Goal: Task Accomplishment & Management: Use online tool/utility

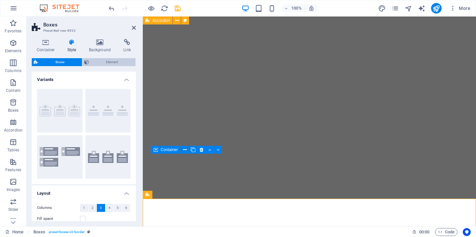
click at [111, 63] on span "Element" at bounding box center [112, 62] width 43 height 8
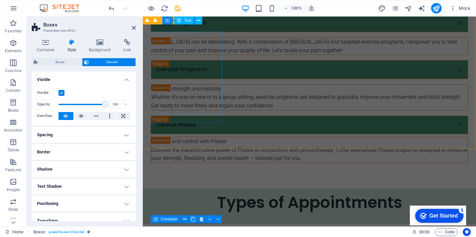
scroll to position [938, 0]
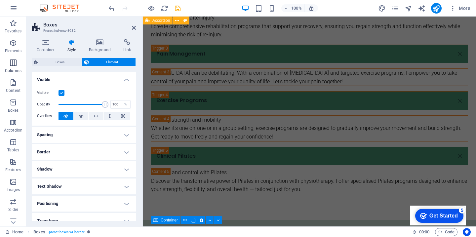
click at [17, 68] on p "Columns" at bounding box center [13, 70] width 17 height 5
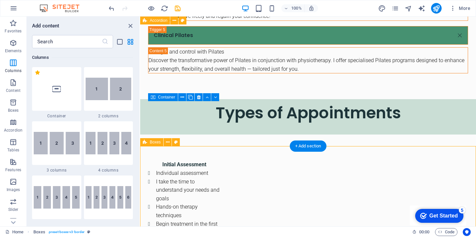
scroll to position [1053, 0]
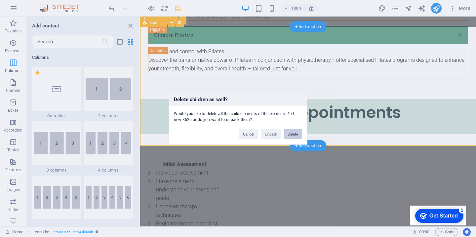
click at [291, 136] on button "Delete" at bounding box center [293, 134] width 19 height 10
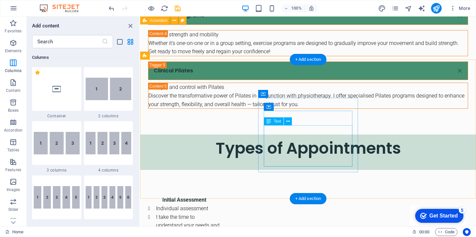
scroll to position [1020, 0]
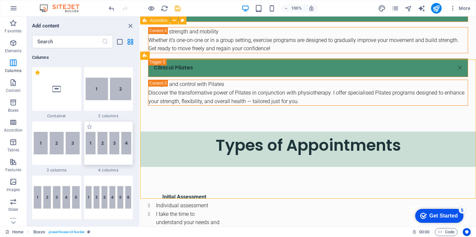
click at [125, 153] on img at bounding box center [109, 143] width 46 height 22
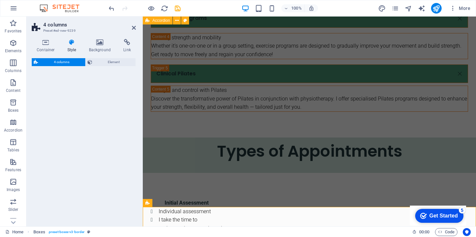
select select "rem"
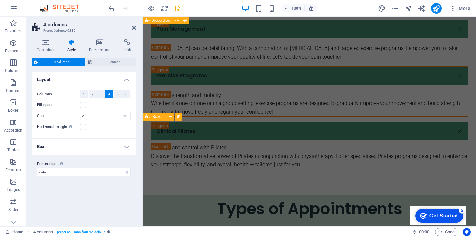
scroll to position [967, 0]
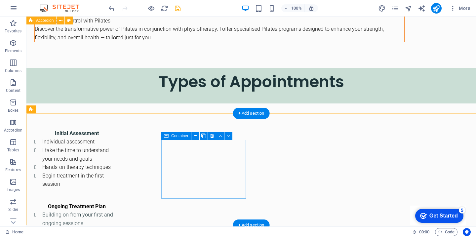
scroll to position [1064, 0]
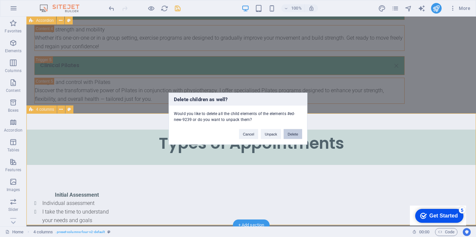
click at [291, 134] on button "Delete" at bounding box center [293, 134] width 19 height 10
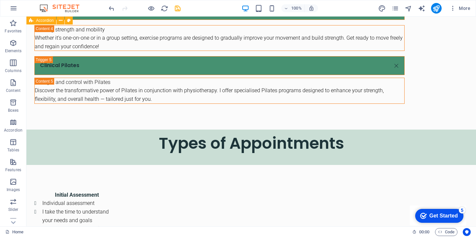
scroll to position [1010, 0]
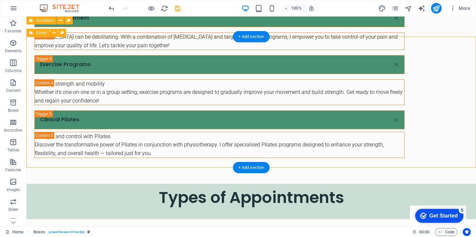
click at [56, 34] on button at bounding box center [54, 33] width 8 height 8
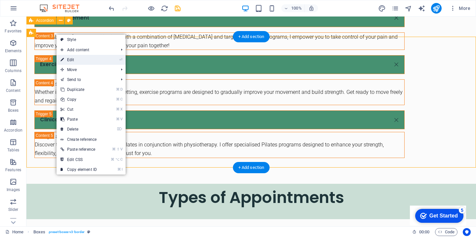
click at [71, 59] on link "⏎ Edit" at bounding box center [79, 60] width 44 height 10
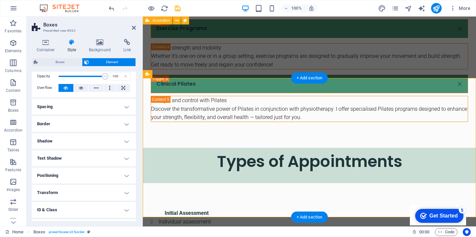
scroll to position [56, 0]
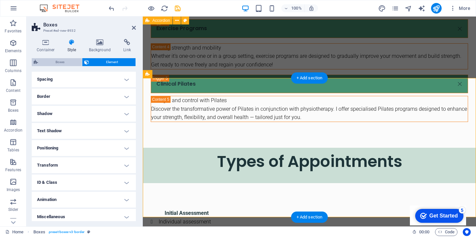
click at [52, 61] on span "Boxes" at bounding box center [60, 62] width 40 height 8
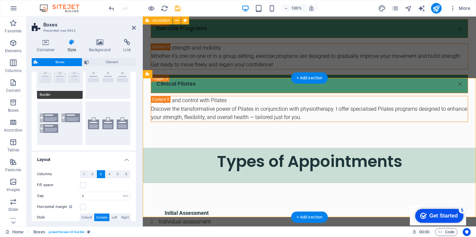
scroll to position [39, 0]
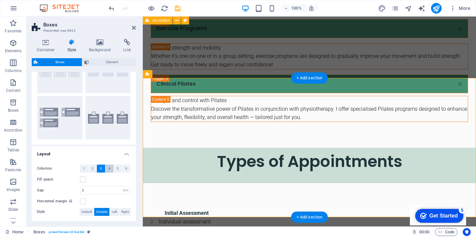
click at [108, 170] on span "4" at bounding box center [109, 169] width 2 height 8
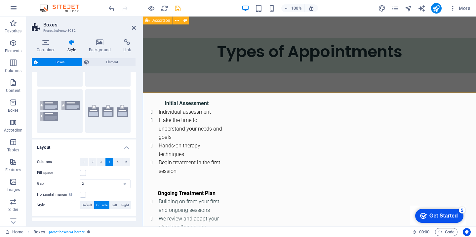
scroll to position [995, 0]
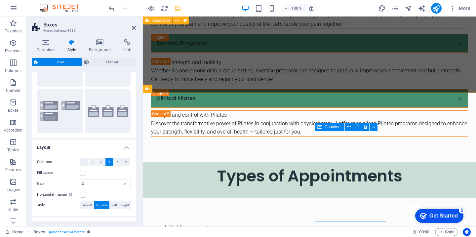
click at [359, 128] on icon at bounding box center [357, 127] width 5 height 7
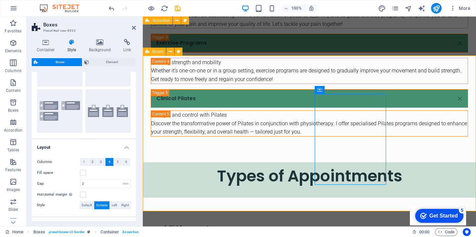
scroll to position [1041, 0]
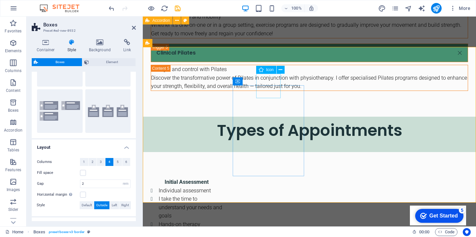
click at [269, 69] on span "Icon" at bounding box center [270, 70] width 8 height 4
click at [280, 69] on icon at bounding box center [281, 69] width 4 height 7
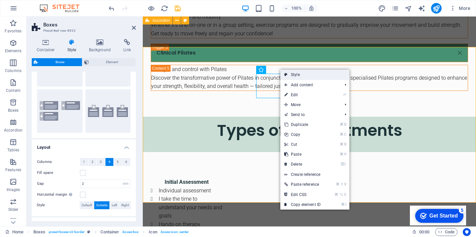
click at [289, 74] on link "Style" at bounding box center [314, 75] width 69 height 10
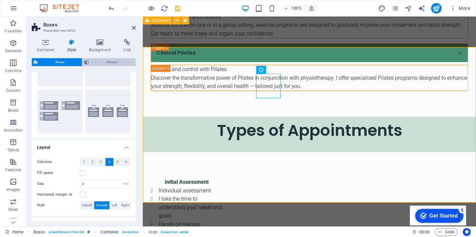
click at [108, 61] on span "Element" at bounding box center [112, 62] width 43 height 8
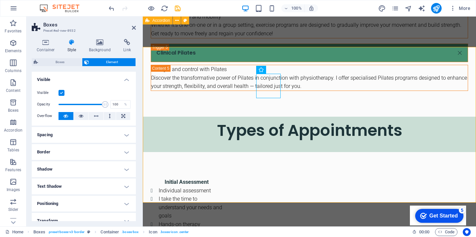
scroll to position [0, 0]
click at [101, 50] on h4 "Background" at bounding box center [101, 46] width 35 height 14
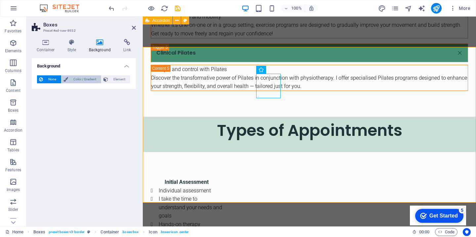
click at [90, 77] on span "Color / Gradient" at bounding box center [84, 79] width 29 height 8
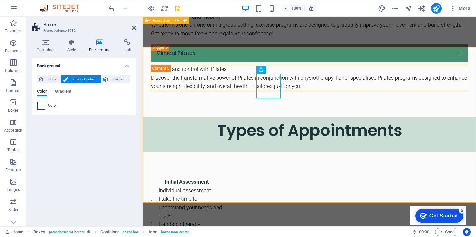
click at [40, 104] on span at bounding box center [41, 105] width 7 height 7
click at [70, 90] on span "Gradient" at bounding box center [63, 91] width 17 height 9
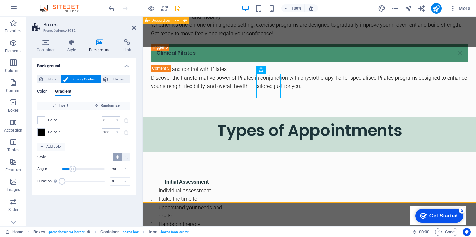
click at [41, 94] on span "Color" at bounding box center [42, 91] width 10 height 9
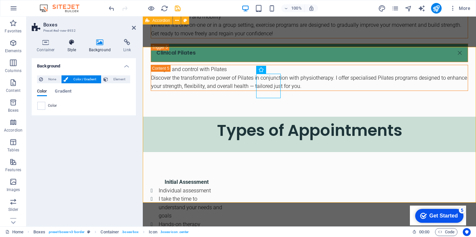
click at [77, 47] on h4 "Style" at bounding box center [72, 46] width 21 height 14
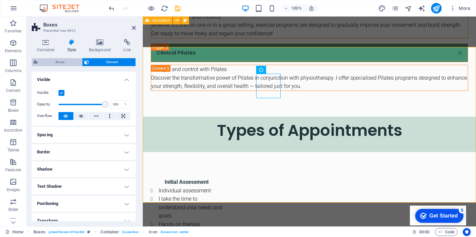
click at [69, 63] on span "Boxes" at bounding box center [60, 62] width 40 height 8
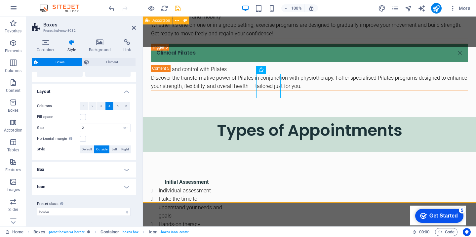
scroll to position [104, 0]
click at [71, 186] on h4 "Icon" at bounding box center [84, 187] width 104 height 16
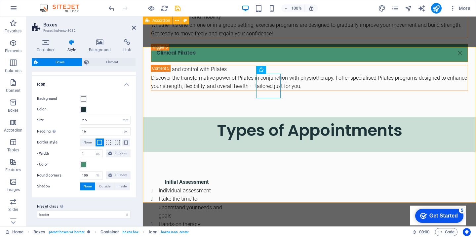
scroll to position [205, 0]
click at [105, 190] on span "Outside" at bounding box center [104, 186] width 11 height 8
type input "2"
type input "4"
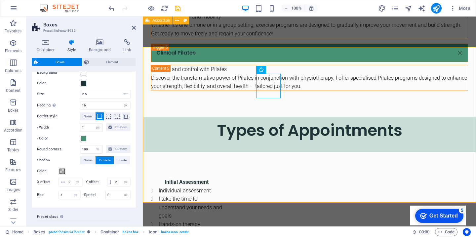
scroll to position [231, 0]
click at [61, 173] on span at bounding box center [62, 170] width 5 height 5
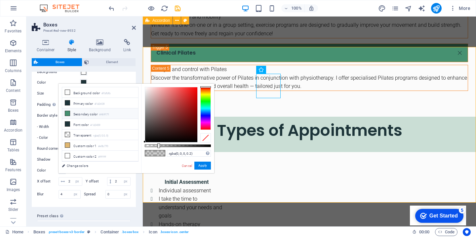
click at [66, 116] on li "Secondary color #469171" at bounding box center [100, 113] width 76 height 11
type input "#469171"
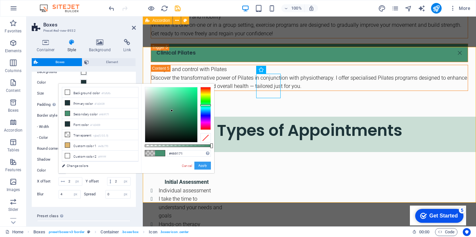
click at [203, 169] on button "Apply" at bounding box center [202, 166] width 17 height 8
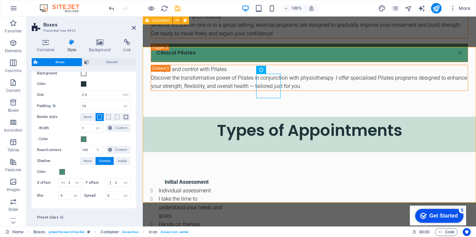
scroll to position [228, 0]
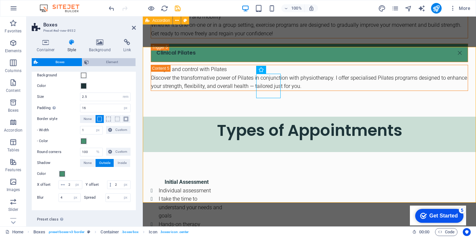
click at [102, 64] on span "Element" at bounding box center [112, 62] width 43 height 8
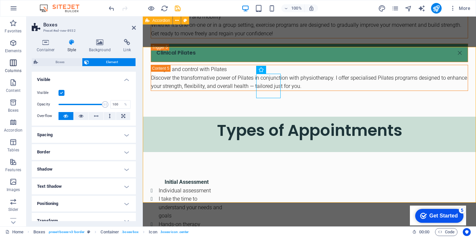
click at [17, 72] on p "Columns" at bounding box center [13, 70] width 17 height 5
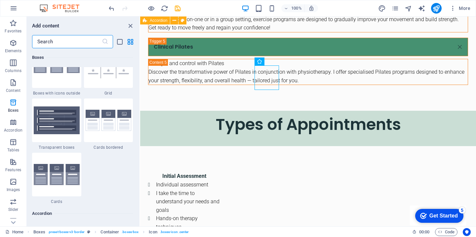
scroll to position [1957, 0]
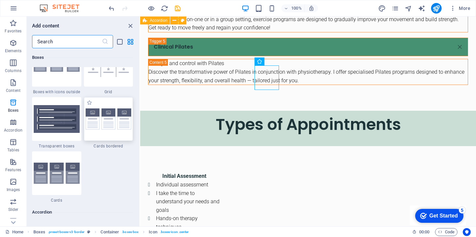
click at [118, 130] on img at bounding box center [109, 118] width 46 height 21
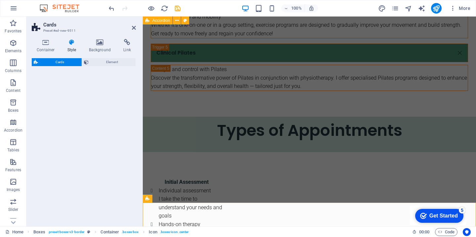
select select "rem"
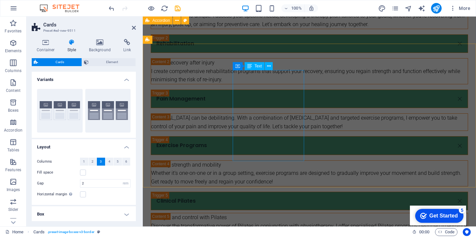
scroll to position [1246, 0]
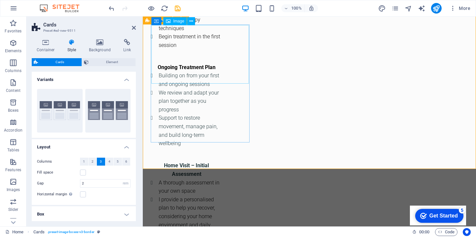
click at [17, 188] on p "Images" at bounding box center [14, 189] width 14 height 5
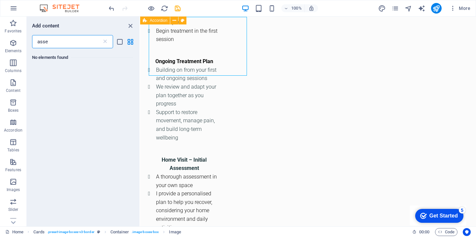
scroll to position [0, 0]
type input "a"
type input "p"
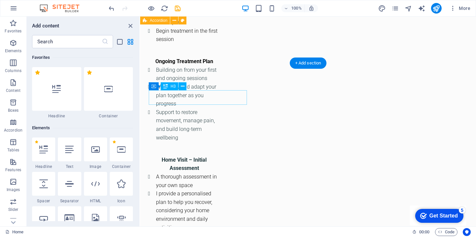
scroll to position [1172, 0]
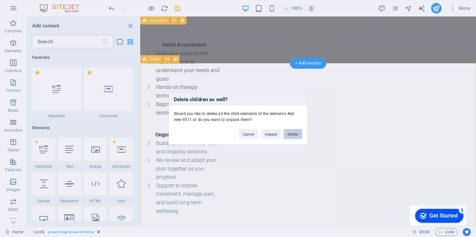
click at [289, 135] on button "Delete" at bounding box center [293, 134] width 19 height 10
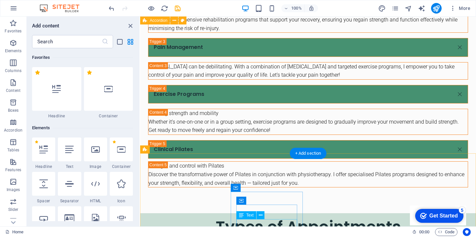
scroll to position [889, 0]
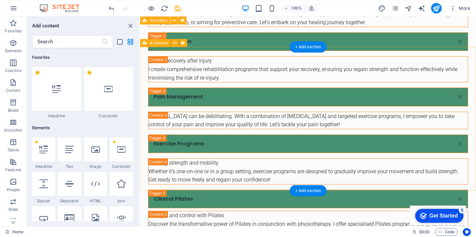
click at [156, 40] on div "4 columns" at bounding box center [155, 43] width 30 height 8
click at [176, 42] on icon at bounding box center [175, 43] width 4 height 7
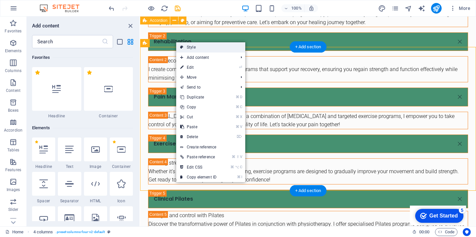
click at [186, 47] on link "Style" at bounding box center [210, 47] width 69 height 10
select select "rem"
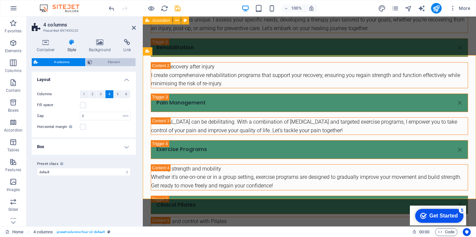
click at [105, 64] on span "Element" at bounding box center [114, 62] width 40 height 8
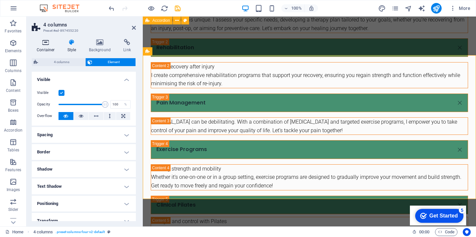
click at [46, 46] on h4 "Container" at bounding box center [47, 46] width 31 height 14
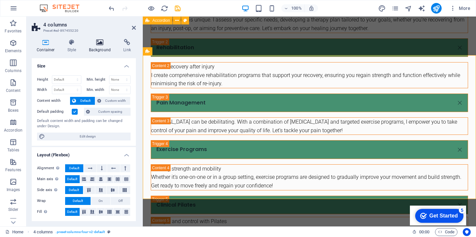
scroll to position [0, 0]
click at [104, 45] on icon at bounding box center [100, 42] width 32 height 7
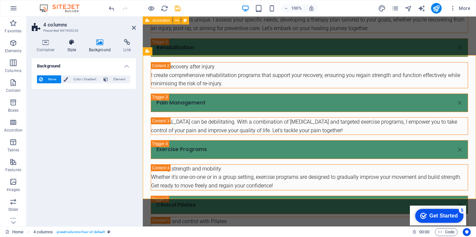
click at [76, 48] on h4 "Style" at bounding box center [72, 46] width 21 height 14
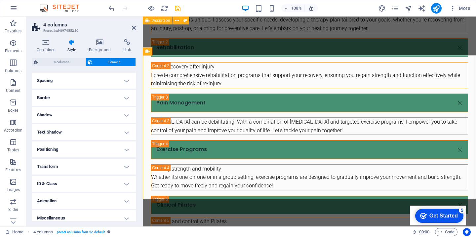
scroll to position [55, 0]
click at [72, 97] on h4 "Border" at bounding box center [84, 97] width 104 height 16
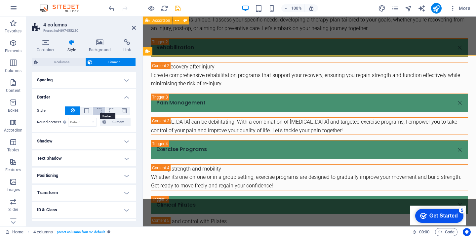
click at [100, 112] on span at bounding box center [99, 110] width 5 height 5
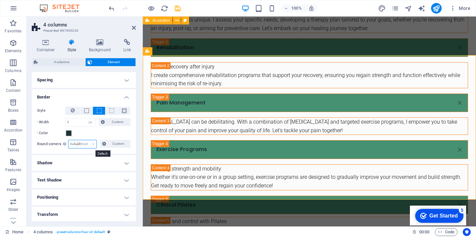
select select "DISABLED_OPTION_VALUE"
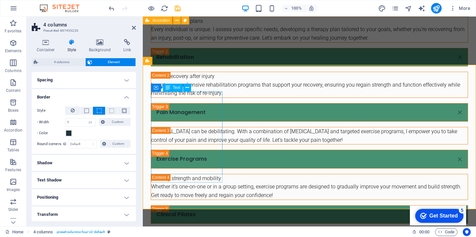
scroll to position [888, 0]
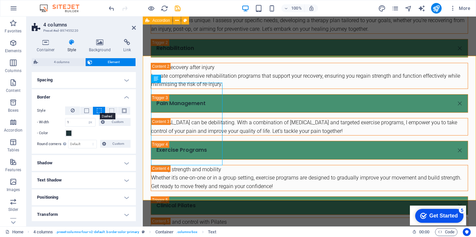
click at [99, 111] on span at bounding box center [99, 110] width 5 height 5
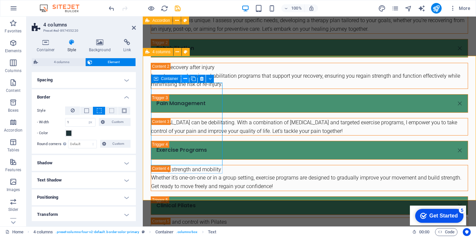
click at [185, 80] on icon at bounding box center [186, 78] width 4 height 7
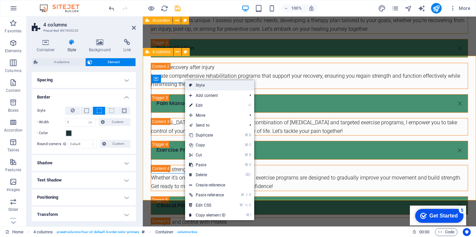
click at [209, 86] on link "Style" at bounding box center [219, 85] width 69 height 10
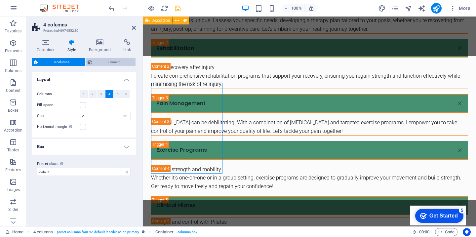
click at [109, 65] on span "Element" at bounding box center [114, 62] width 40 height 8
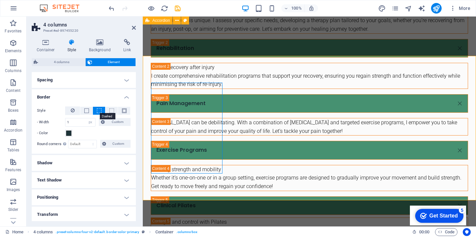
click at [97, 112] on span at bounding box center [99, 110] width 5 height 5
click at [64, 59] on span "4 columns" at bounding box center [61, 62] width 43 height 8
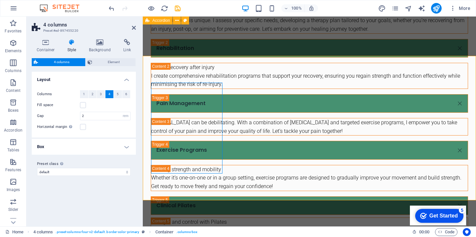
click at [48, 152] on h4 "Box" at bounding box center [84, 147] width 104 height 16
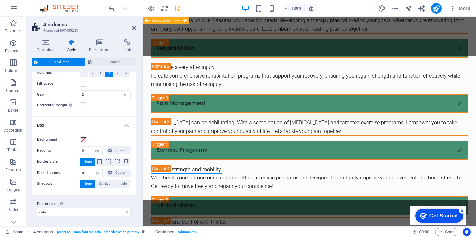
scroll to position [26, 0]
click at [107, 159] on span at bounding box center [108, 161] width 5 height 5
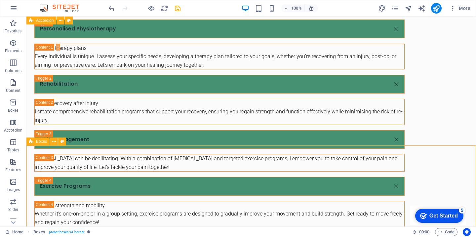
scroll to position [903, 0]
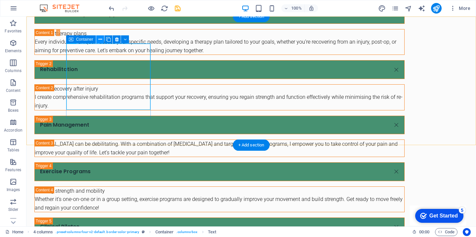
click at [102, 41] on icon at bounding box center [101, 39] width 4 height 7
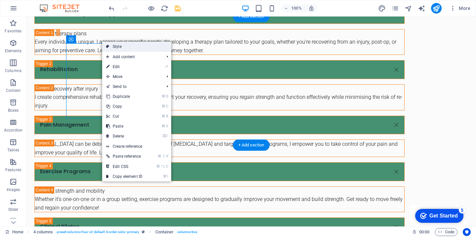
click at [109, 46] on link "Style" at bounding box center [136, 47] width 69 height 10
select select "rem"
select select "px"
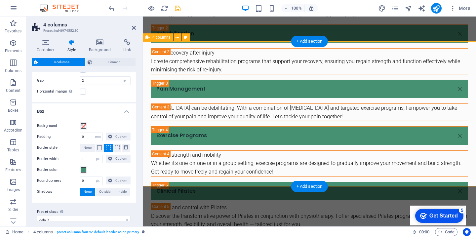
scroll to position [39, 0]
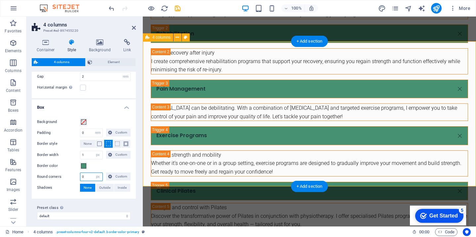
click at [86, 180] on input "0" at bounding box center [91, 177] width 22 height 8
type input "20"
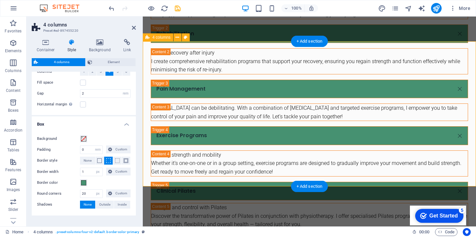
scroll to position [24, 0]
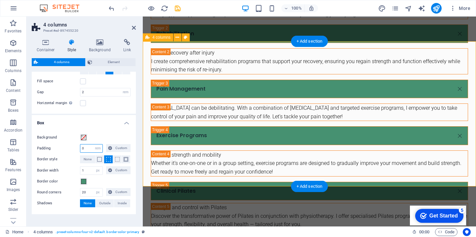
drag, startPoint x: 85, startPoint y: 151, endPoint x: 77, endPoint y: 151, distance: 7.6
click at [77, 151] on div "Padding 0 px rem % vw vh Custom Custom" at bounding box center [84, 148] width 94 height 9
click at [88, 149] on input "0" at bounding box center [91, 149] width 22 height 8
type input "0"
type input "2"
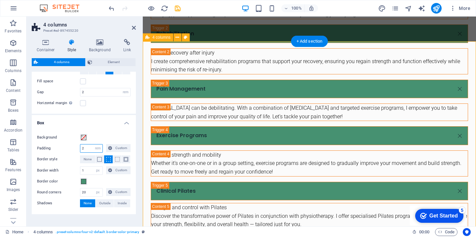
click at [84, 152] on input "2" at bounding box center [91, 149] width 22 height 8
type input "1"
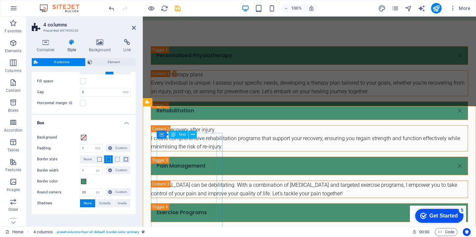
scroll to position [839, 0]
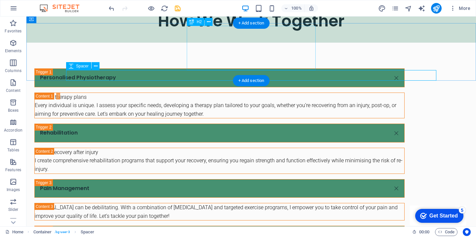
drag, startPoint x: 221, startPoint y: 35, endPoint x: 239, endPoint y: 35, distance: 17.9
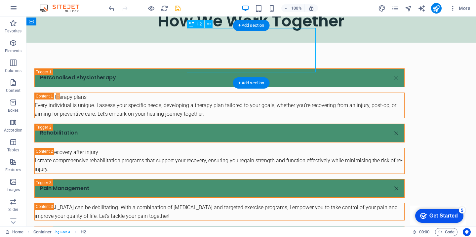
scroll to position [837, 0]
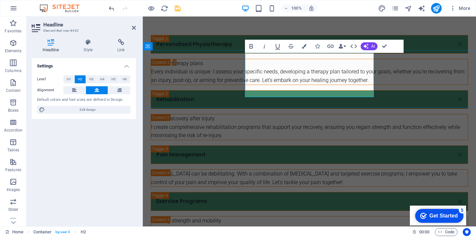
drag, startPoint x: 275, startPoint y: 63, endPoint x: 368, endPoint y: 62, distance: 92.9
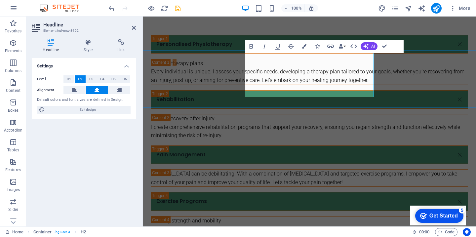
click at [188, 39] on div "Personalised Physiotherapy Tailored therapy plans Every individual is unique. I…" at bounding box center [309, 165] width 333 height 313
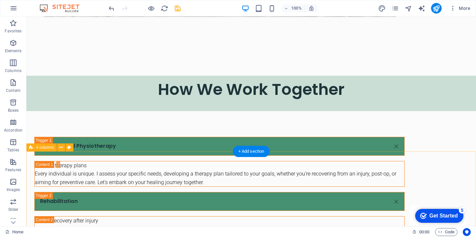
scroll to position [765, 0]
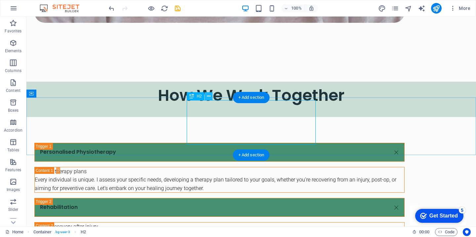
click at [208, 95] on icon at bounding box center [209, 96] width 4 height 7
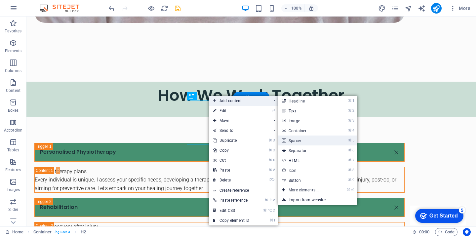
click at [306, 139] on link "⌘ 5 Spacer" at bounding box center [305, 141] width 55 height 10
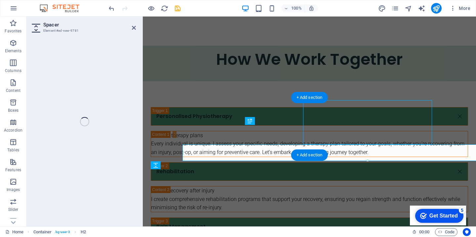
select select "px"
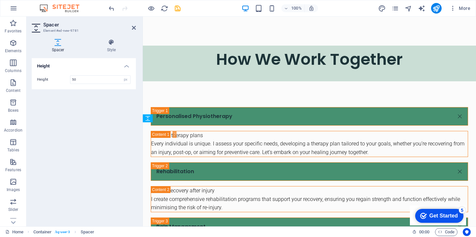
drag, startPoint x: 309, startPoint y: 176, endPoint x: 307, endPoint y: 131, distance: 45.3
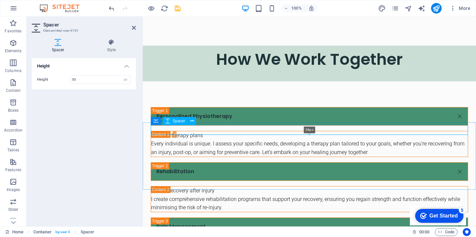
drag, startPoint x: 309, startPoint y: 141, endPoint x: 307, endPoint y: 133, distance: 8.6
click at [307, 133] on div "28px" at bounding box center [309, 130] width 317 height 10
type input "28"
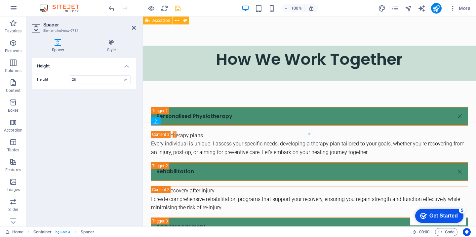
click at [291, 116] on div "Personalised Physiotherapy Tailored therapy plans Every individual is unique. I…" at bounding box center [309, 237] width 333 height 313
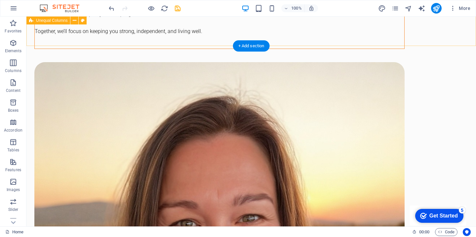
scroll to position [463, 0]
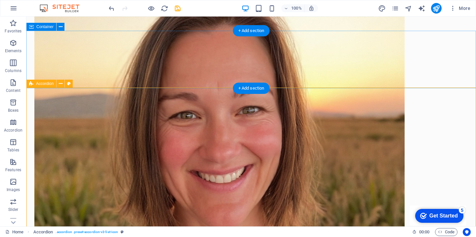
click at [47, 84] on span "Accordion" at bounding box center [45, 84] width 18 height 4
click at [60, 83] on icon at bounding box center [61, 83] width 4 height 7
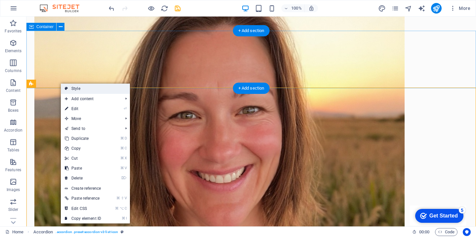
click at [68, 87] on link "Style" at bounding box center [95, 89] width 69 height 10
select select "rem"
select select "px"
select select "rem"
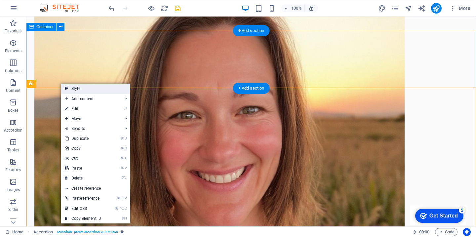
select select "px"
select select "rem"
select select "px"
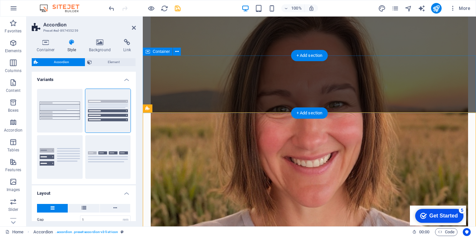
scroll to position [10, 0]
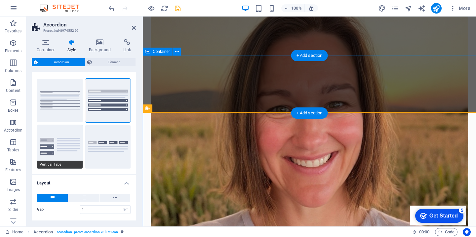
click at [52, 145] on button "Vertical Tabs" at bounding box center [60, 147] width 46 height 44
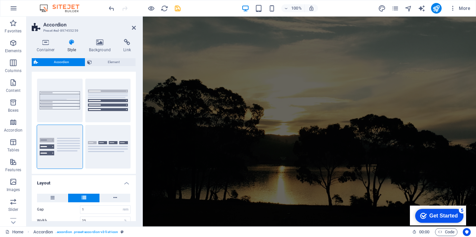
scroll to position [0, 0]
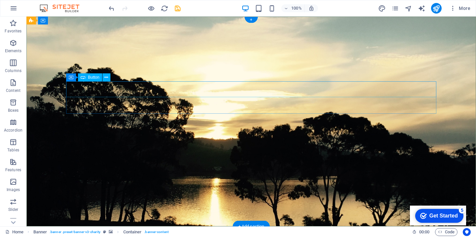
click at [106, 77] on icon at bounding box center [106, 77] width 4 height 7
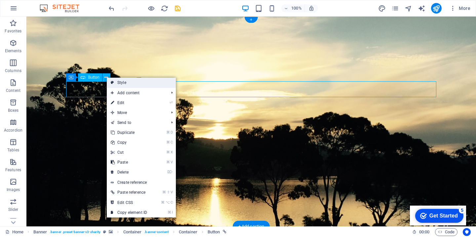
click at [125, 84] on link "Style" at bounding box center [141, 83] width 69 height 10
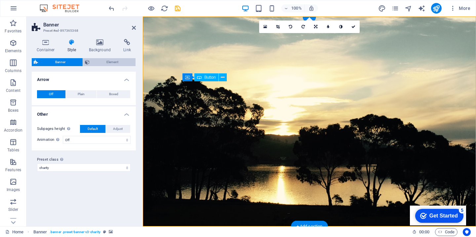
click at [100, 62] on span "Element" at bounding box center [113, 62] width 42 height 8
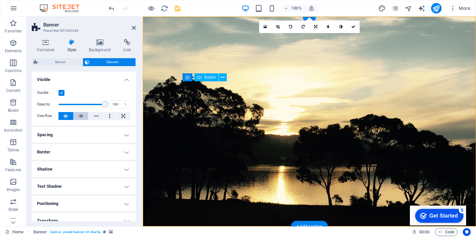
click at [83, 116] on icon at bounding box center [81, 116] width 5 height 8
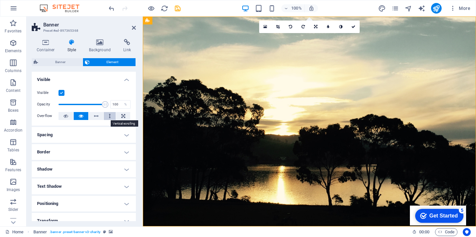
click at [107, 118] on button at bounding box center [110, 116] width 12 height 8
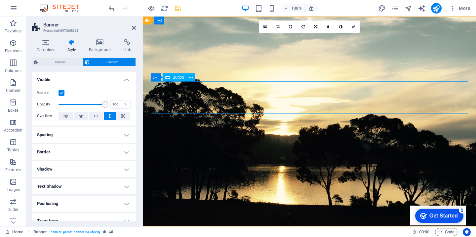
click at [190, 78] on icon at bounding box center [191, 77] width 4 height 7
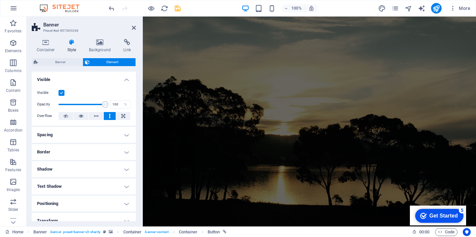
scroll to position [254, 0]
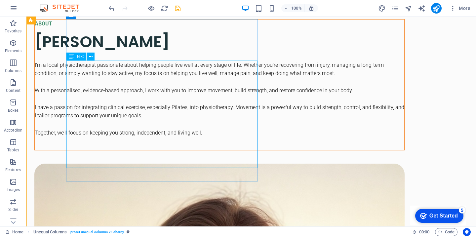
click at [152, 137] on div "I’m a local physiotherapist passionate about helping people live well at every …" at bounding box center [220, 99] width 370 height 76
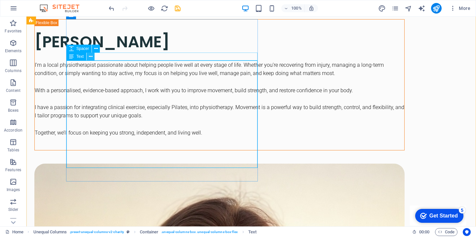
click at [90, 59] on icon at bounding box center [91, 56] width 4 height 7
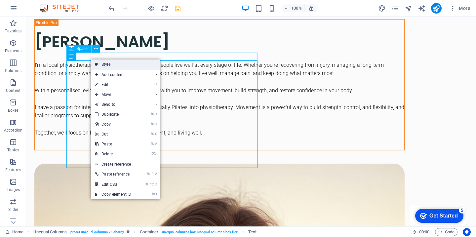
click at [97, 66] on icon at bounding box center [96, 65] width 3 height 10
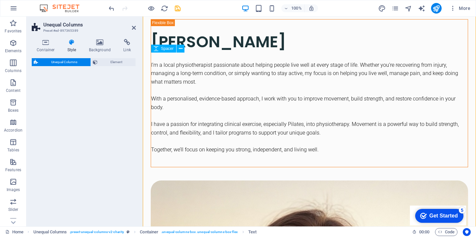
select select "%"
select select "rem"
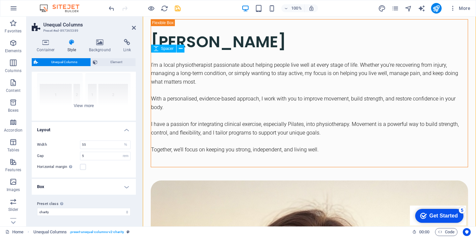
scroll to position [64, 0]
click at [96, 183] on h4 "Box" at bounding box center [84, 187] width 104 height 16
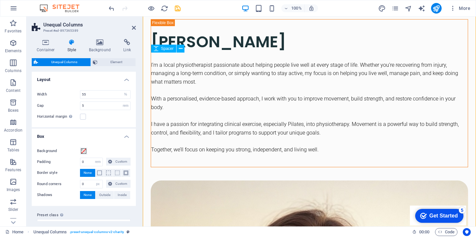
scroll to position [114, 0]
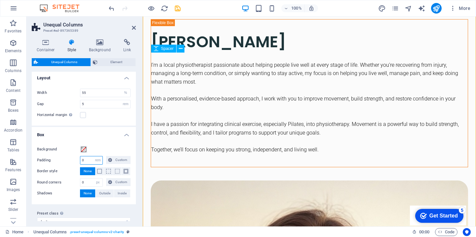
drag, startPoint x: 86, startPoint y: 160, endPoint x: 79, endPoint y: 161, distance: 7.0
click at [79, 161] on div "Padding 0 px rem % vh vw Custom Custom" at bounding box center [84, 160] width 94 height 9
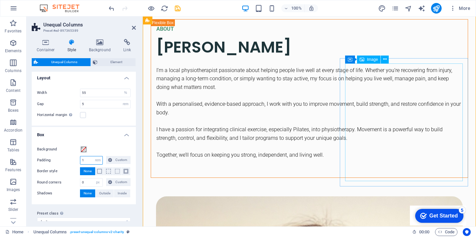
type input "1"
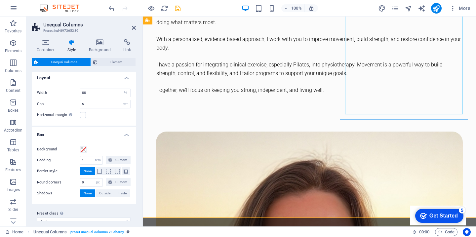
scroll to position [320, 0]
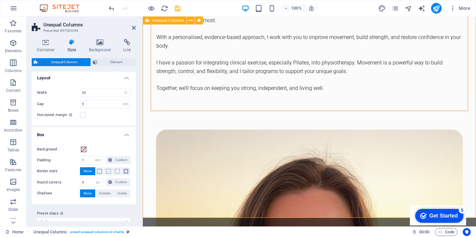
click at [360, 159] on div "ABOUT [PERSON_NAME]’m a local physiotherapist passionate about helping people l…" at bounding box center [309, 203] width 333 height 595
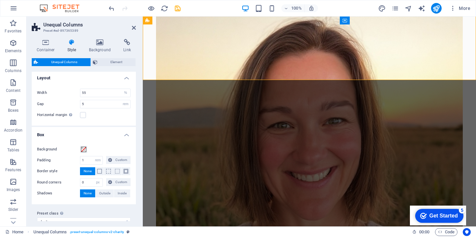
scroll to position [462, 0]
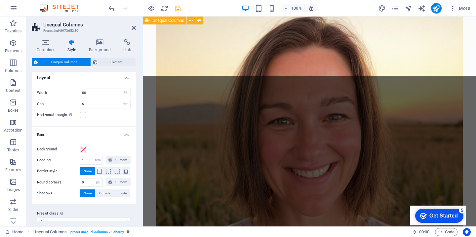
click at [337, 50] on div "ABOUT [PERSON_NAME]’m a local physiotherapist passionate about helping people l…" at bounding box center [309, 61] width 333 height 595
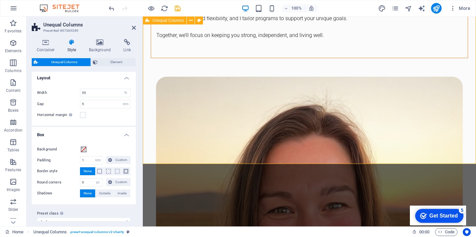
scroll to position [373, 0]
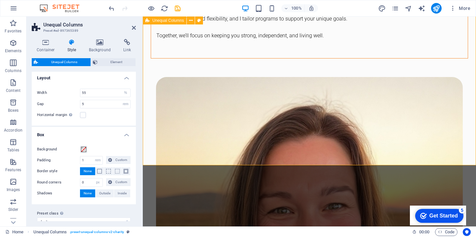
click at [318, 135] on div "ABOUT [PERSON_NAME]’m a local physiotherapist passionate about helping people l…" at bounding box center [309, 151] width 333 height 595
click at [298, 116] on div "ABOUT [PERSON_NAME]’m a local physiotherapist passionate about helping people l…" at bounding box center [309, 151] width 333 height 595
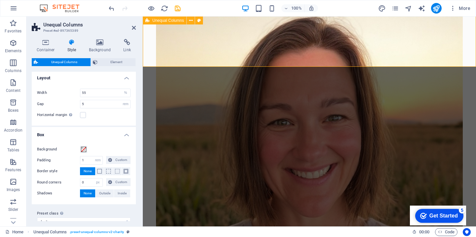
scroll to position [472, 0]
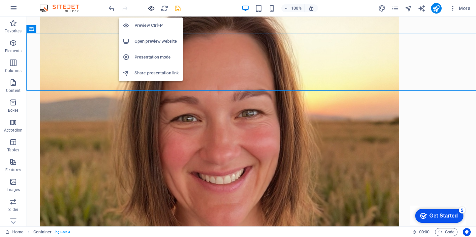
click at [152, 7] on icon "button" at bounding box center [151, 9] width 8 height 8
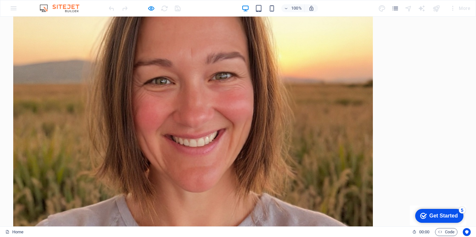
scroll to position [509, 0]
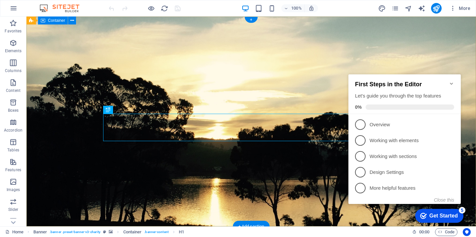
click at [452, 82] on icon "Minimize checklist" at bounding box center [451, 83] width 5 height 5
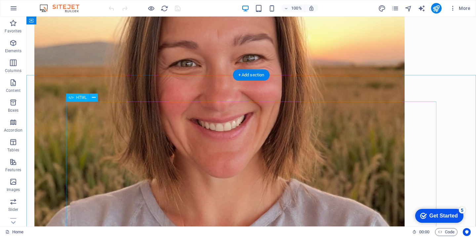
scroll to position [402, 0]
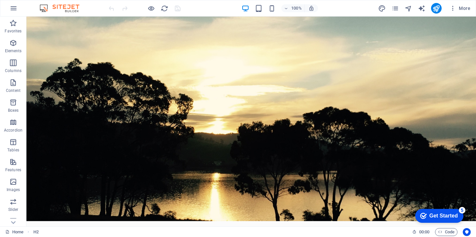
scroll to position [213, 0]
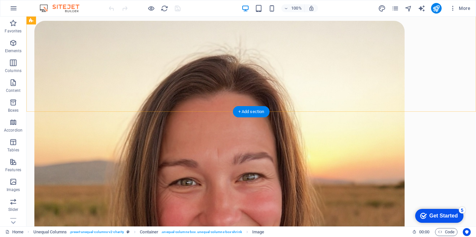
scroll to position [408, 0]
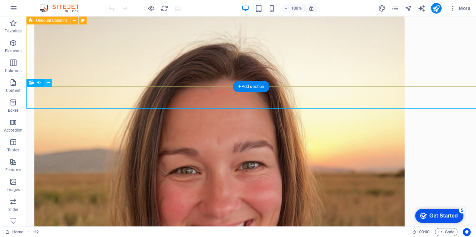
click at [50, 82] on icon at bounding box center [49, 82] width 4 height 7
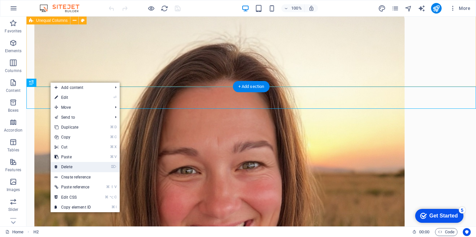
click at [80, 166] on link "⌦ Delete" at bounding box center [73, 167] width 44 height 10
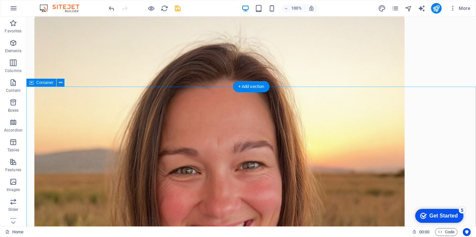
click at [95, 109] on icon at bounding box center [94, 109] width 4 height 7
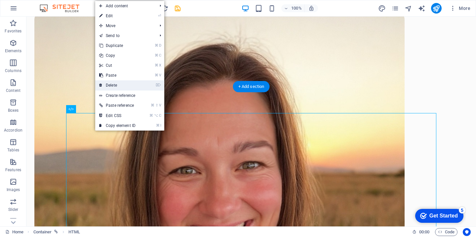
drag, startPoint x: 117, startPoint y: 91, endPoint x: 117, endPoint y: 85, distance: 6.0
click at [117, 85] on ul "Add content ⌘ 1 Headline ⌘ 2 Text ⌘ 3 Image ⌘ 4 Container ⌘ 5 Spacer ⌘ 6 Separa…" at bounding box center [129, 66] width 69 height 130
click at [110, 85] on link "⌦ Delete" at bounding box center [117, 85] width 44 height 10
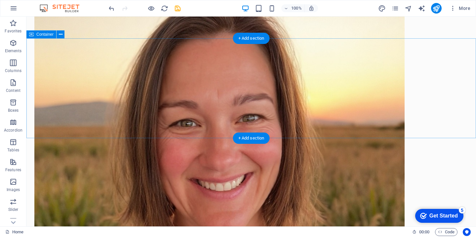
scroll to position [458, 0]
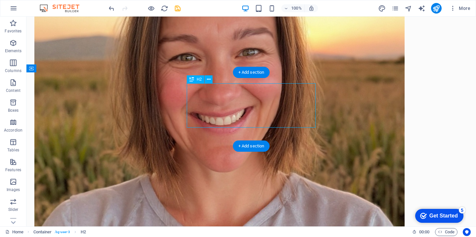
scroll to position [521, 0]
drag, startPoint x: 248, startPoint y: 75, endPoint x: 108, endPoint y: 59, distance: 141.2
click at [248, 75] on div "+ Add section" at bounding box center [251, 72] width 37 height 11
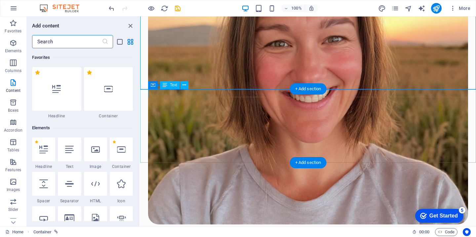
scroll to position [1157, 0]
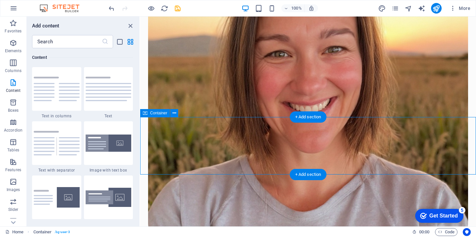
scroll to position [512, 0]
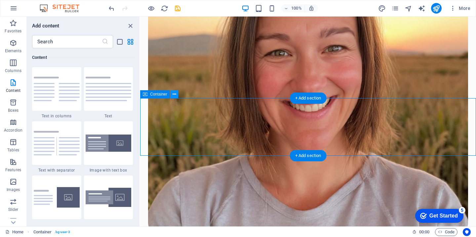
click at [177, 94] on button at bounding box center [174, 94] width 8 height 8
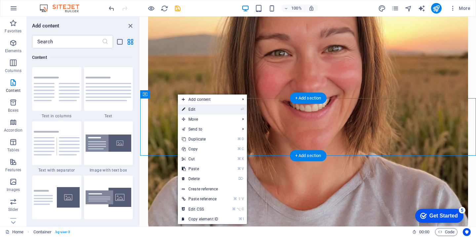
click at [187, 108] on link "⏎ Edit" at bounding box center [200, 109] width 44 height 10
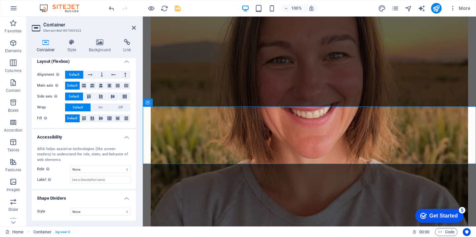
scroll to position [0, 0]
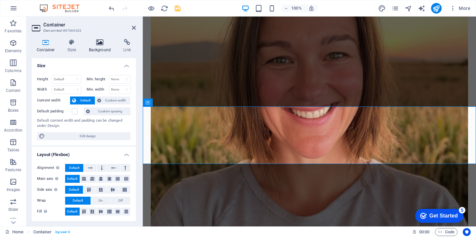
click at [96, 42] on icon at bounding box center [100, 42] width 32 height 7
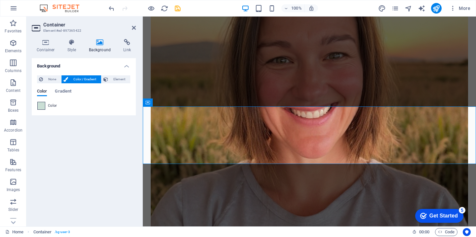
click at [40, 105] on span at bounding box center [41, 105] width 7 height 7
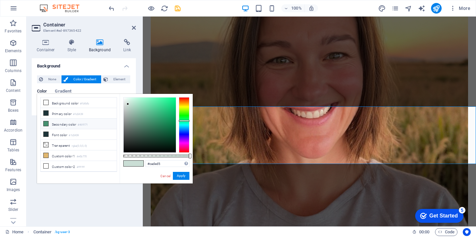
click at [47, 123] on icon at bounding box center [46, 123] width 5 height 5
type input "#469171"
click at [182, 176] on button "Apply" at bounding box center [181, 176] width 17 height 8
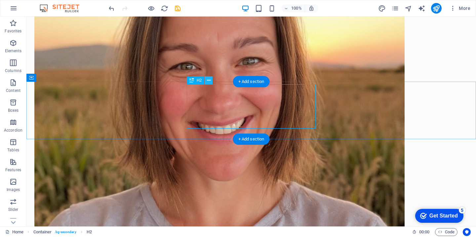
click at [208, 81] on icon at bounding box center [209, 80] width 4 height 7
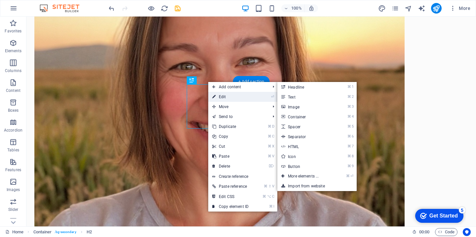
click at [221, 95] on link "⏎ Edit" at bounding box center [230, 97] width 44 height 10
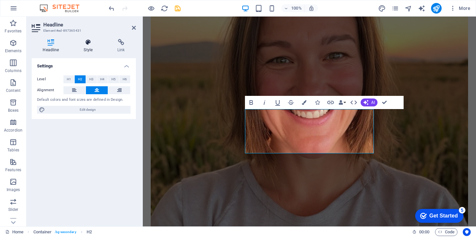
click at [91, 46] on h4 "Style" at bounding box center [90, 46] width 34 height 14
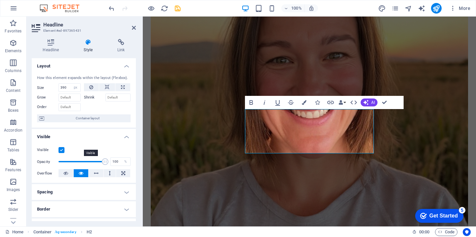
scroll to position [0, 0]
click at [57, 46] on h4 "Headline" at bounding box center [52, 46] width 41 height 14
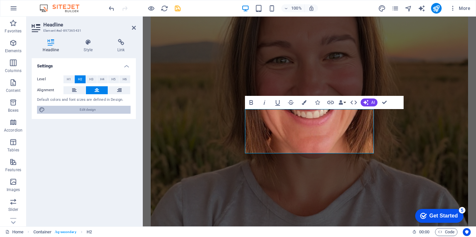
click at [87, 113] on span "Edit design" at bounding box center [88, 110] width 82 height 8
select select "700"
select select "px"
select select "600"
select select "px"
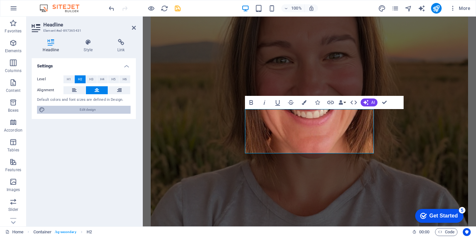
select select "rem"
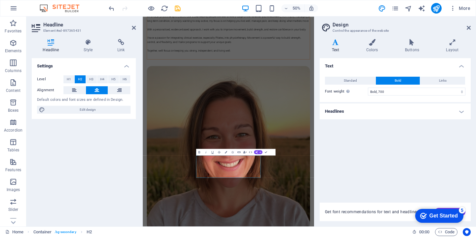
click at [378, 108] on h4 "Headlines" at bounding box center [395, 111] width 151 height 16
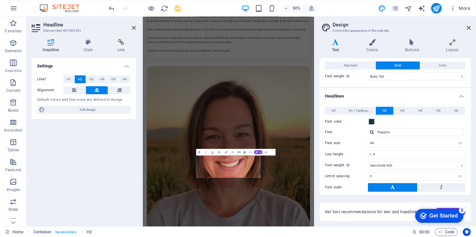
scroll to position [17, 0]
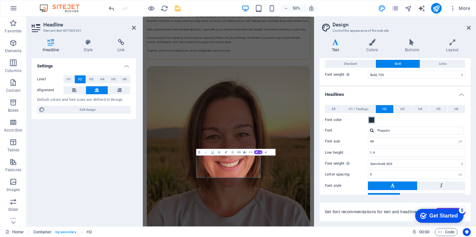
click at [371, 122] on span at bounding box center [371, 119] width 5 height 5
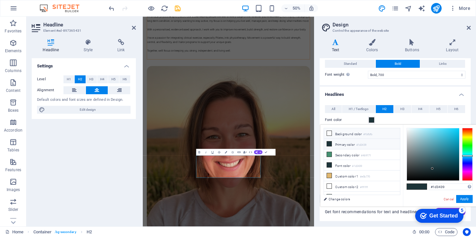
click at [341, 137] on li "Background color #fbfbfb" at bounding box center [362, 133] width 76 height 11
type input "#fbfbfb"
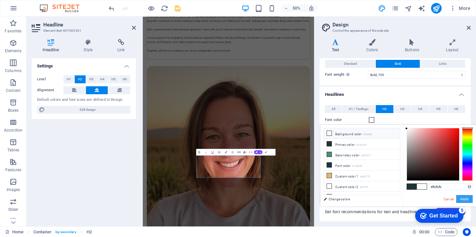
click at [466, 197] on button "Apply" at bounding box center [464, 199] width 17 height 8
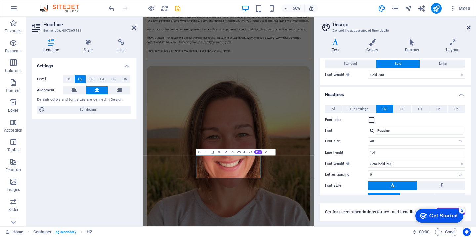
click at [470, 26] on icon at bounding box center [469, 27] width 4 height 5
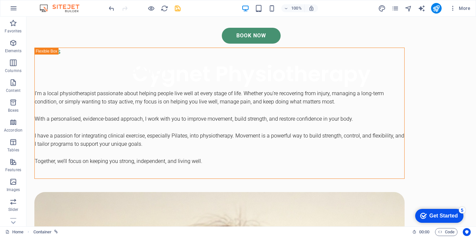
scroll to position [207, 0]
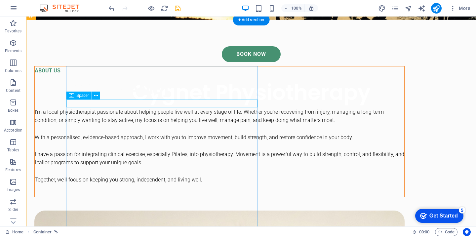
click at [203, 101] on div at bounding box center [220, 104] width 370 height 8
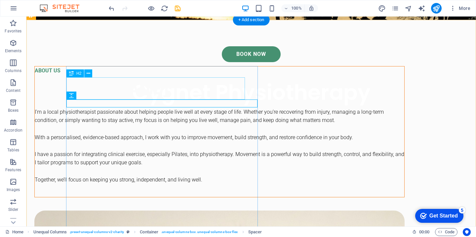
click at [100, 85] on div "[PERSON_NAME]" at bounding box center [220, 89] width 370 height 22
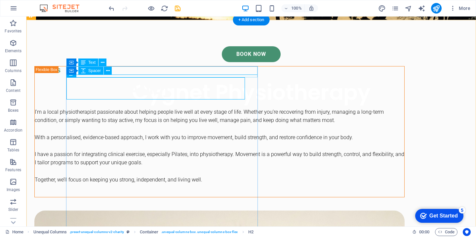
click at [100, 68] on div "Spacer" at bounding box center [90, 71] width 25 height 8
click at [159, 98] on div "[PERSON_NAME]" at bounding box center [220, 89] width 370 height 22
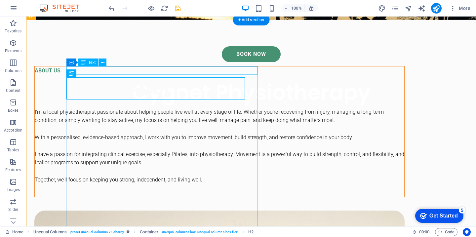
click at [88, 69] on div "ABOUT US" at bounding box center [220, 70] width 370 height 9
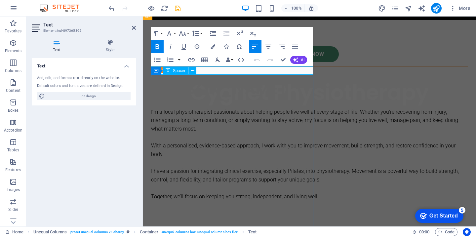
click at [187, 70] on div "Spacer" at bounding box center [175, 71] width 25 height 8
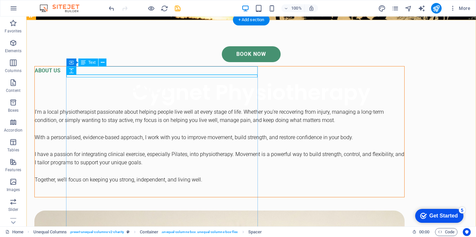
click at [159, 70] on div "ABOUT US" at bounding box center [220, 70] width 370 height 9
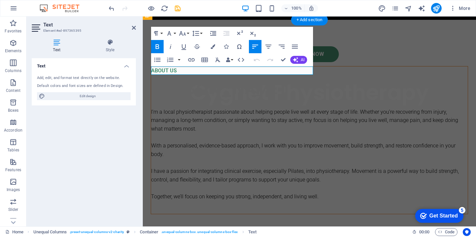
click at [171, 70] on strong "ABOUT US" at bounding box center [164, 70] width 26 height 6
click at [183, 82] on div "[PERSON_NAME]" at bounding box center [309, 89] width 317 height 22
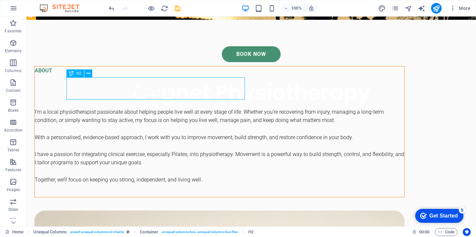
click at [171, 88] on div "[PERSON_NAME]" at bounding box center [220, 89] width 370 height 22
click at [77, 74] on span "H2" at bounding box center [78, 73] width 5 height 4
click at [87, 72] on icon at bounding box center [89, 73] width 4 height 7
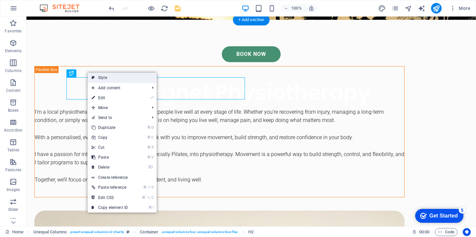
click at [99, 78] on link "Style" at bounding box center [122, 78] width 69 height 10
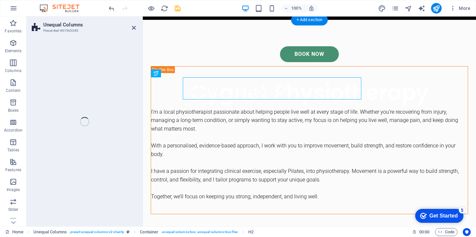
select select "%"
select select "rem"
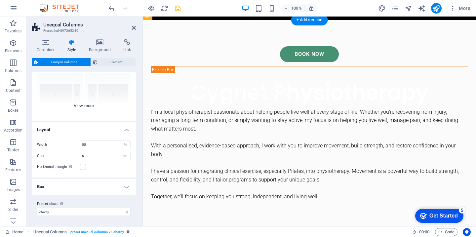
scroll to position [64, 0]
click at [85, 190] on h4 "Box" at bounding box center [84, 187] width 104 height 16
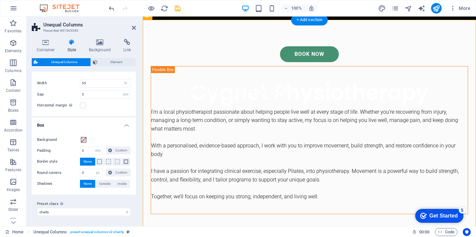
scroll to position [129, 0]
click at [170, 90] on div "[PERSON_NAME]" at bounding box center [309, 89] width 317 height 22
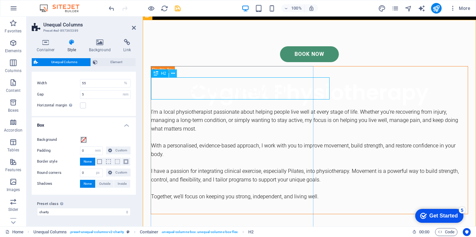
click at [173, 72] on icon at bounding box center [173, 73] width 4 height 7
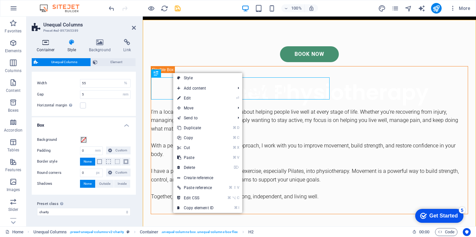
click at [46, 44] on icon at bounding box center [46, 42] width 28 height 7
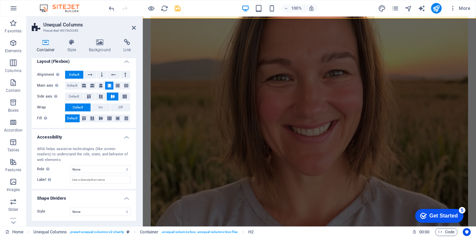
scroll to position [502, 0]
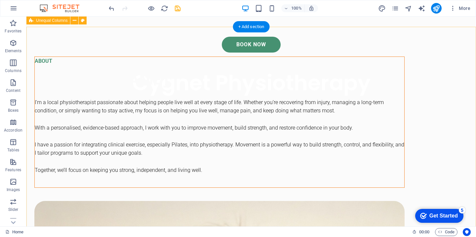
scroll to position [170, 0]
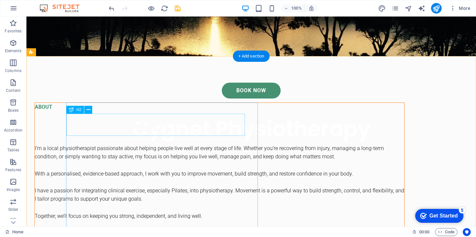
click at [105, 123] on div "[PERSON_NAME]" at bounding box center [220, 125] width 370 height 22
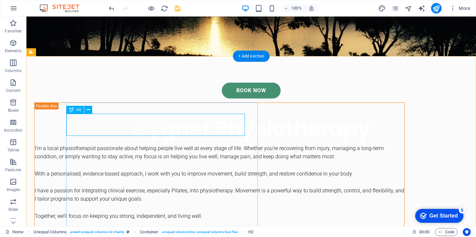
click at [74, 111] on div "H2" at bounding box center [75, 110] width 18 height 8
click at [75, 109] on div "H2" at bounding box center [75, 110] width 18 height 8
click at [89, 108] on icon at bounding box center [89, 109] width 4 height 7
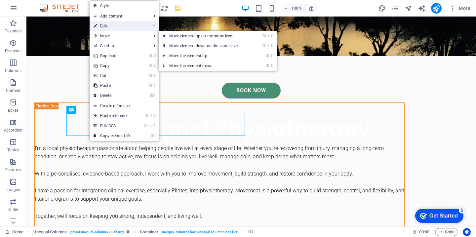
click at [110, 27] on link "⏎ Edit" at bounding box center [112, 26] width 44 height 10
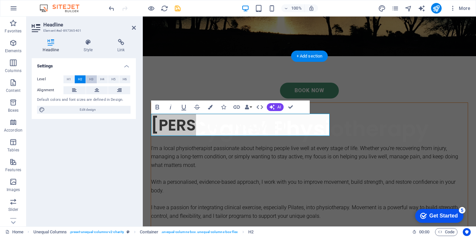
click at [93, 77] on span "H3" at bounding box center [91, 79] width 4 height 8
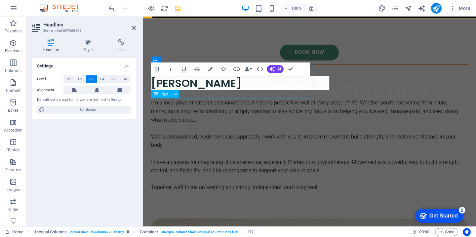
scroll to position [208, 0]
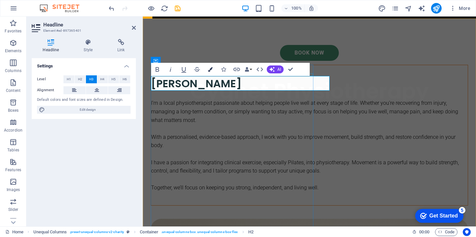
click at [209, 68] on icon "button" at bounding box center [210, 69] width 5 height 5
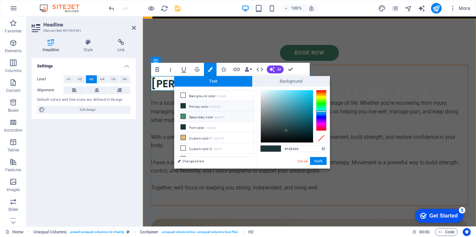
click at [186, 117] on li "Secondary color #469171" at bounding box center [216, 116] width 76 height 11
type input "#469171"
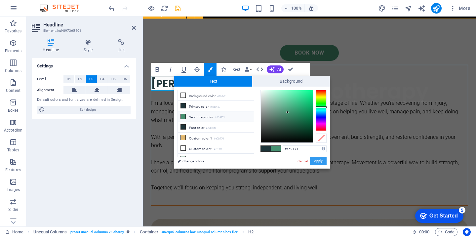
click at [320, 162] on button "Apply" at bounding box center [318, 161] width 17 height 8
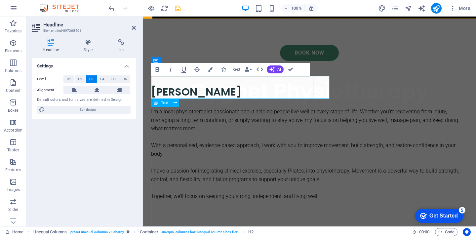
click at [297, 166] on div "I’m a local physiotherapist passionate about helping people live well at every …" at bounding box center [309, 153] width 317 height 93
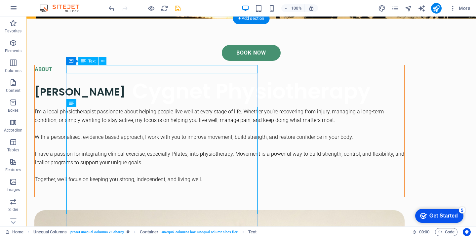
click at [123, 72] on div "ABOUT" at bounding box center [220, 69] width 370 height 9
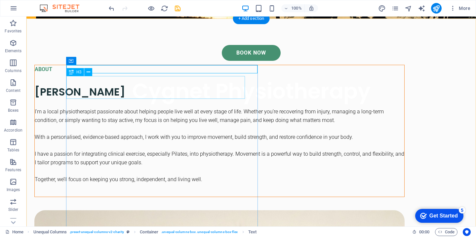
click at [90, 95] on div "​ Helen" at bounding box center [220, 87] width 370 height 23
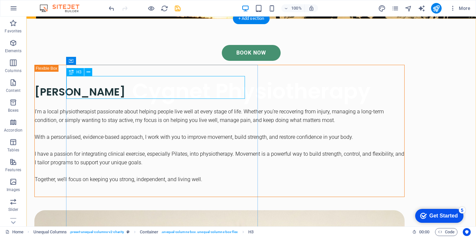
click at [76, 74] on div "H3" at bounding box center [75, 72] width 18 height 8
click at [87, 71] on icon at bounding box center [89, 72] width 4 height 7
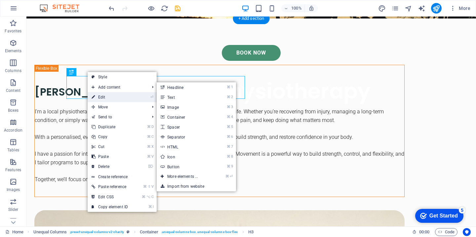
click at [104, 100] on link "⏎ Edit" at bounding box center [110, 97] width 44 height 10
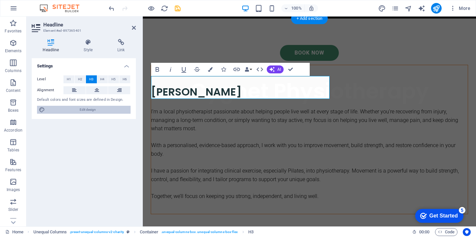
click at [98, 111] on span "Edit design" at bounding box center [88, 110] width 82 height 8
select select "700"
select select "px"
select select "600"
select select "px"
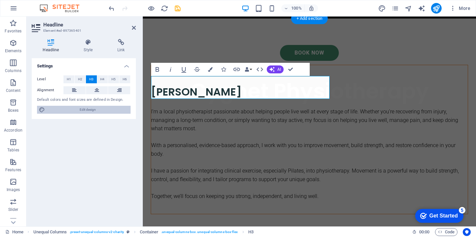
select select "rem"
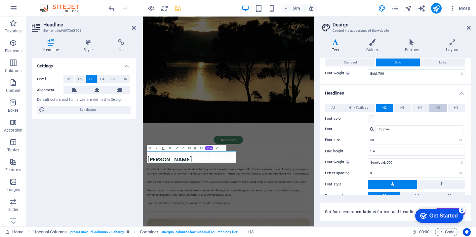
scroll to position [20, 0]
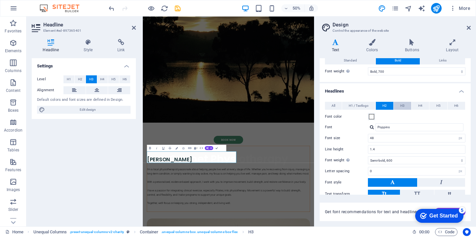
click at [401, 106] on span "H3" at bounding box center [402, 106] width 4 height 8
click at [369, 118] on button "Font color" at bounding box center [371, 116] width 7 height 7
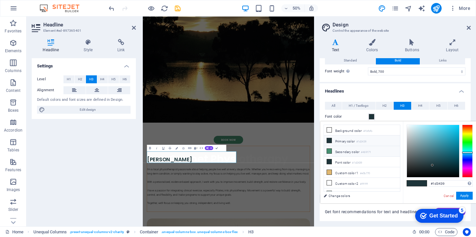
click at [338, 150] on li "Secondary color #469171" at bounding box center [362, 151] width 76 height 11
type input "#469171"
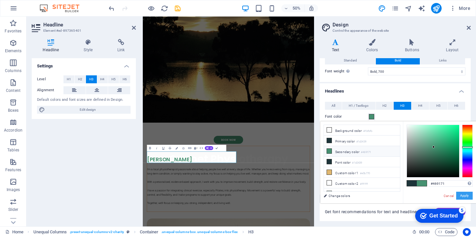
click at [464, 195] on button "Apply" at bounding box center [464, 196] width 17 height 8
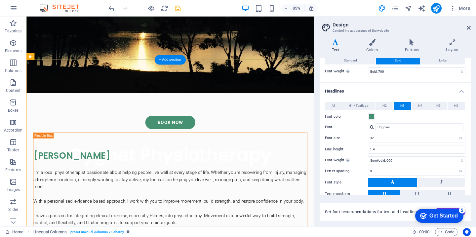
scroll to position [201, 0]
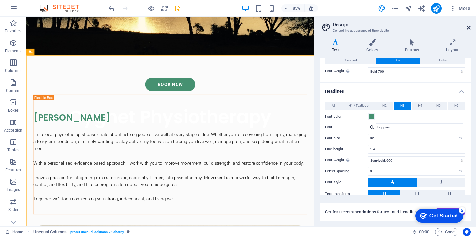
click at [469, 27] on icon at bounding box center [469, 27] width 4 height 5
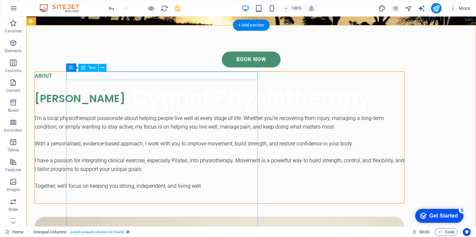
click at [112, 76] on div "ABOUT" at bounding box center [220, 76] width 370 height 9
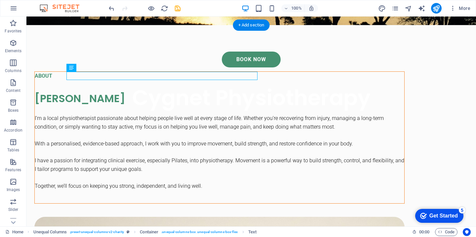
click at [87, 75] on div "ABOUT" at bounding box center [220, 76] width 370 height 9
click at [79, 92] on div "​ Helen" at bounding box center [220, 94] width 370 height 23
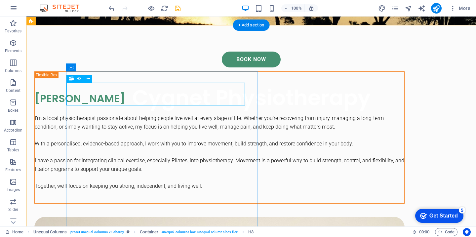
click at [81, 75] on div "H3" at bounding box center [75, 79] width 18 height 8
click at [72, 78] on icon at bounding box center [71, 79] width 5 height 8
click at [90, 78] on icon at bounding box center [89, 78] width 4 height 7
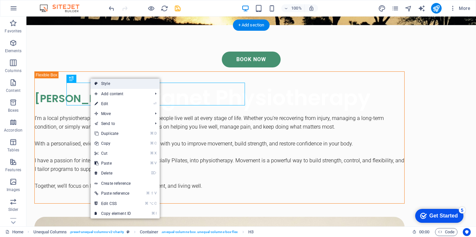
click at [97, 84] on icon at bounding box center [96, 84] width 3 height 10
select select "%"
select select "rem"
select select "px"
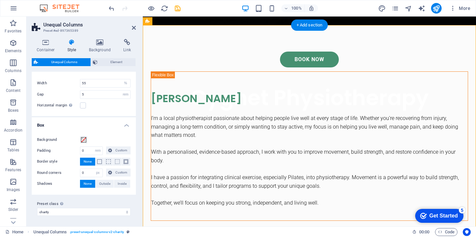
scroll to position [129, 0]
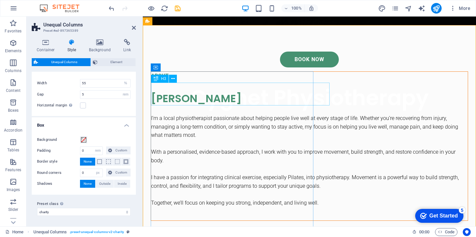
click at [194, 91] on div "​ Helen" at bounding box center [309, 94] width 317 height 23
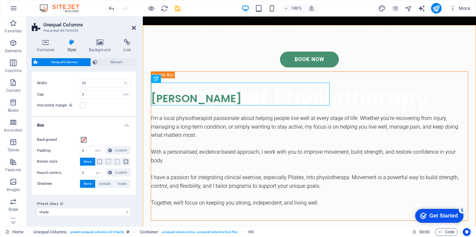
click at [135, 26] on icon at bounding box center [134, 27] width 4 height 5
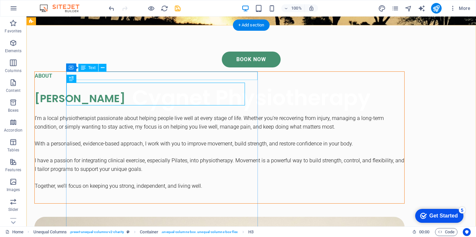
click at [124, 73] on div "ABOUT" at bounding box center [220, 76] width 370 height 9
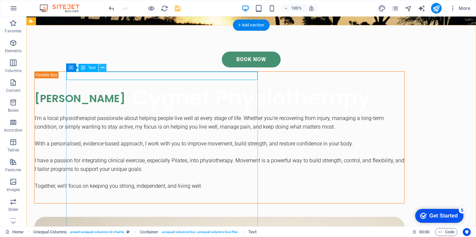
click at [103, 69] on icon at bounding box center [103, 67] width 4 height 7
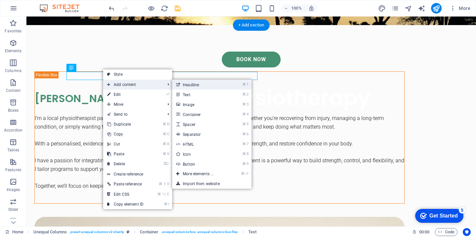
click at [184, 85] on link "⌘ 1 Headline" at bounding box center [199, 85] width 55 height 10
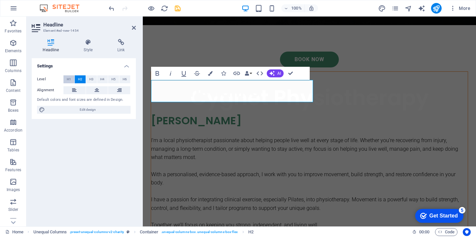
click at [68, 80] on span "H1" at bounding box center [69, 79] width 4 height 8
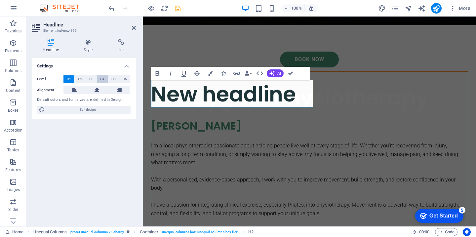
click at [101, 78] on span "H4" at bounding box center [102, 79] width 4 height 8
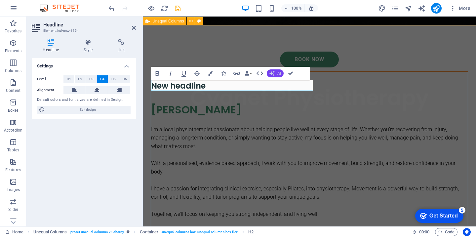
click at [272, 73] on icon "button" at bounding box center [271, 73] width 5 height 5
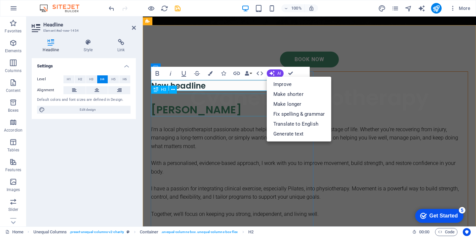
click at [210, 101] on div "​ Helen" at bounding box center [309, 105] width 317 height 23
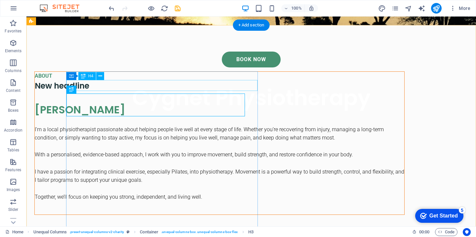
click at [160, 83] on div "New headline" at bounding box center [220, 85] width 370 height 11
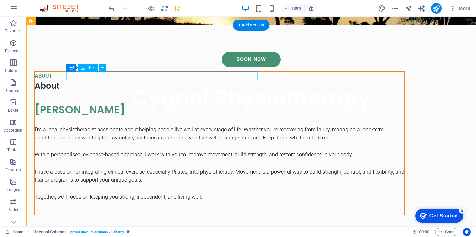
click at [121, 79] on div "ABOUT" at bounding box center [220, 76] width 370 height 9
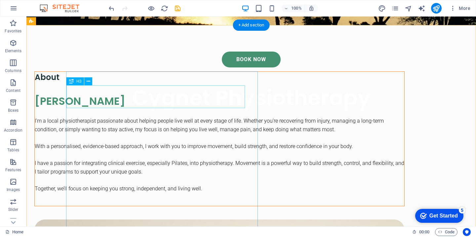
click at [132, 109] on div at bounding box center [220, 113] width 370 height 8
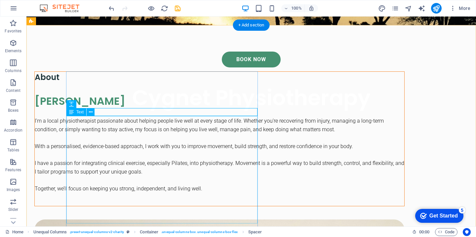
click at [144, 147] on div "I’m a local physiotherapist passionate about helping people live well at every …" at bounding box center [220, 155] width 370 height 76
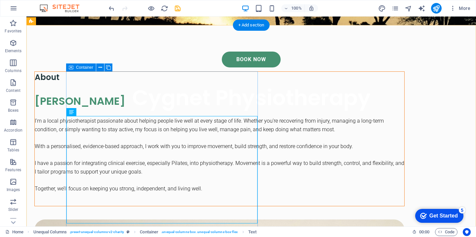
click at [253, 99] on div "About ​ Helen I’m a local physiotherapist passionate about helping people live …" at bounding box center [219, 138] width 370 height 135
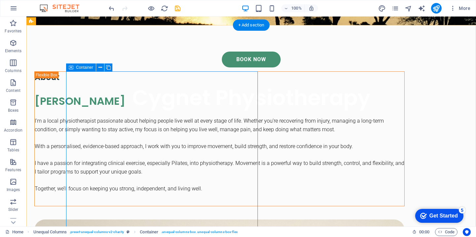
click at [70, 65] on icon at bounding box center [71, 67] width 5 height 8
click at [99, 68] on icon at bounding box center [101, 67] width 4 height 7
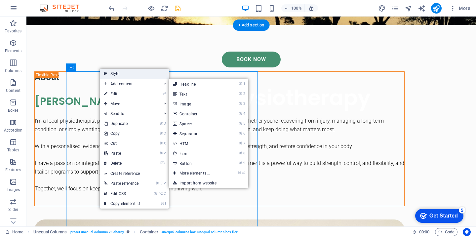
click at [114, 73] on link "Style" at bounding box center [134, 74] width 69 height 10
select select "%"
select select "rem"
select select "px"
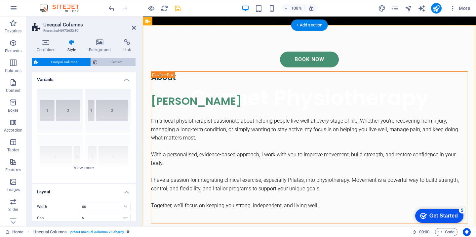
click at [108, 62] on span "Element" at bounding box center [117, 62] width 34 height 8
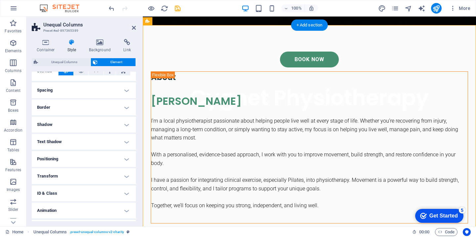
scroll to position [48, 0]
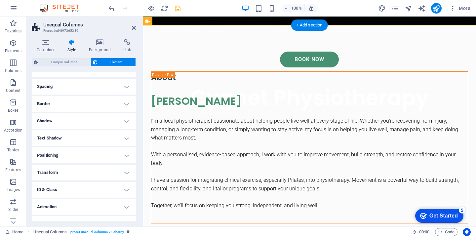
click at [96, 88] on h4 "Spacing" at bounding box center [84, 87] width 104 height 16
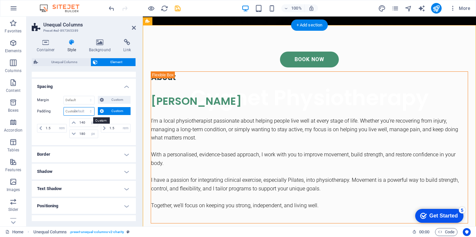
select select "DISABLED_OPTION_VALUE"
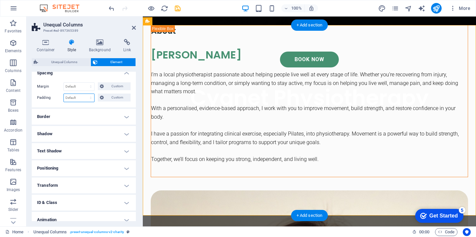
scroll to position [62, 0]
click at [79, 117] on h4 "Border" at bounding box center [84, 116] width 104 height 16
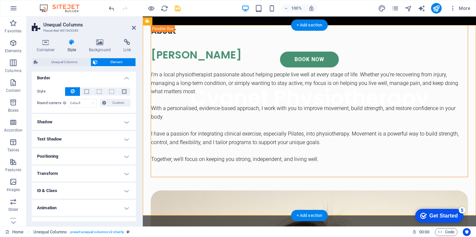
scroll to position [108, 0]
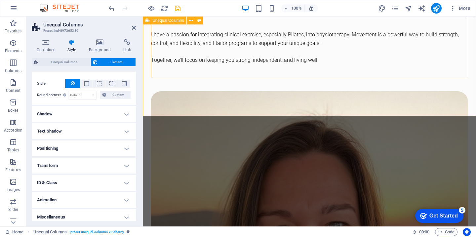
click at [360, 88] on div "About ​ Helen I’m a local physiotherapist passionate about helping people live …" at bounding box center [309, 167] width 333 height 483
click at [377, 55] on div "About ​ Helen I’m a local physiotherapist passionate about helping people live …" at bounding box center [309, 167] width 333 height 483
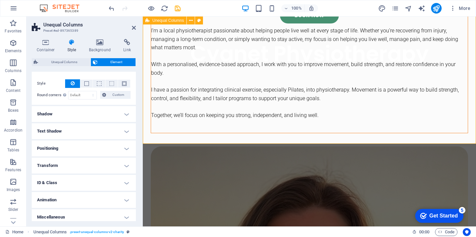
scroll to position [128, 0]
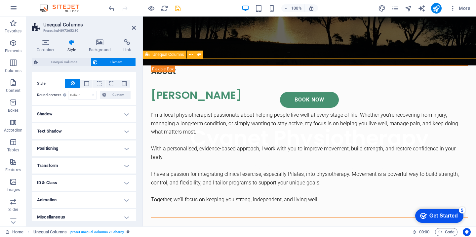
scroll to position [170, 0]
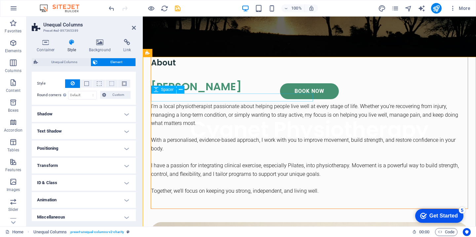
click at [205, 94] on div at bounding box center [309, 98] width 317 height 8
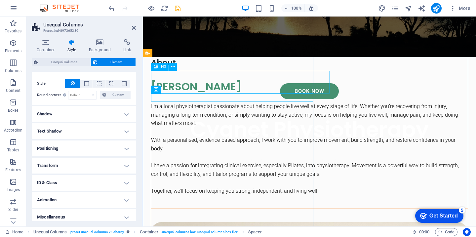
click at [201, 73] on div "​ Helen" at bounding box center [309, 82] width 317 height 23
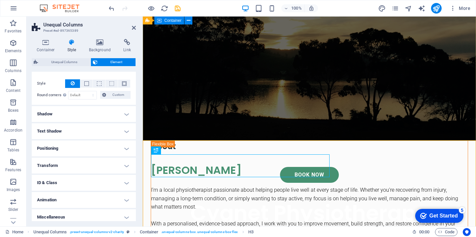
scroll to position [94, 0]
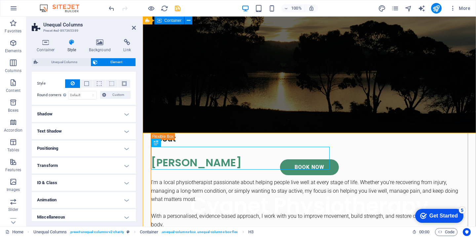
click at [337, 133] on div "Book Now Cygnet Physiotherapy Supporting the community to move well, live well." at bounding box center [309, 200] width 333 height 134
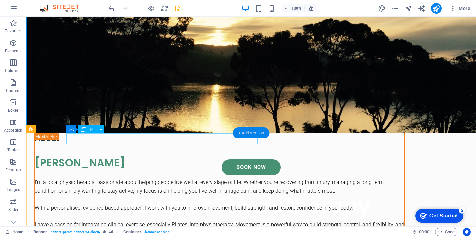
click at [258, 131] on div "+ Add section" at bounding box center [251, 132] width 37 height 11
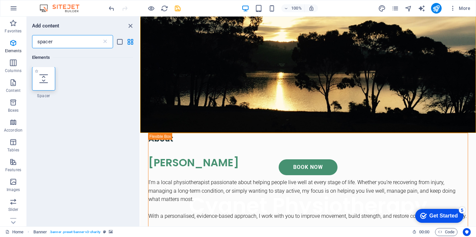
scroll to position [0, 0]
type input "spacer"
click at [44, 81] on icon at bounding box center [43, 79] width 9 height 9
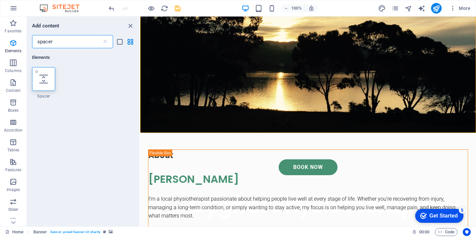
select select "px"
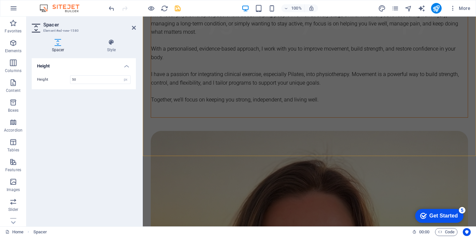
scroll to position [295, 0]
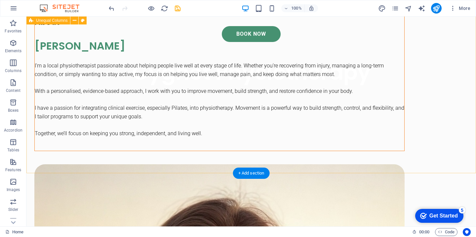
scroll to position [243, 0]
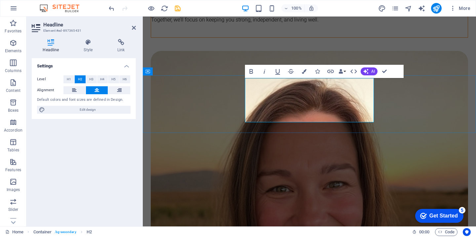
scroll to position [353, 0]
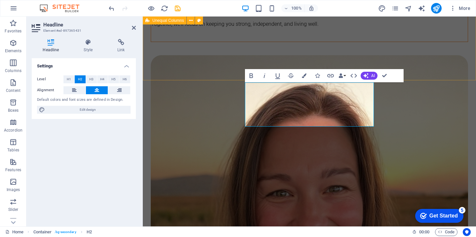
click at [384, 54] on div "About ​ Helen I’m a local physiotherapist passionate about helping people live …" at bounding box center [309, 131] width 333 height 483
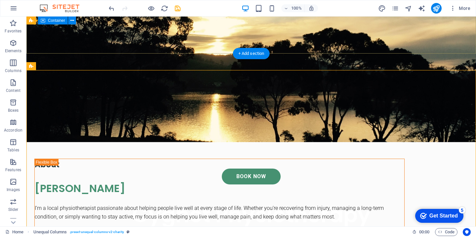
scroll to position [183, 0]
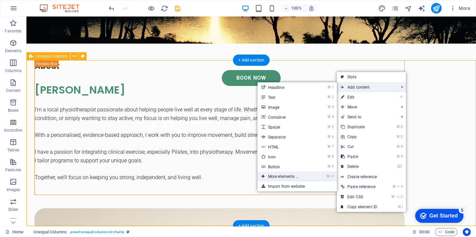
click at [286, 177] on link "⌘ ⏎ More elements ..." at bounding box center [285, 177] width 55 height 10
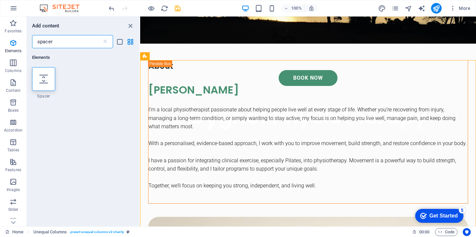
drag, startPoint x: 71, startPoint y: 46, endPoint x: 31, endPoint y: 46, distance: 40.0
click at [31, 46] on div "spacer ​" at bounding box center [83, 41] width 113 height 13
drag, startPoint x: 53, startPoint y: 41, endPoint x: 20, endPoint y: 41, distance: 32.7
click at [20, 41] on div "Favorites Elements Columns Content Boxes Accordion Tables Features Images Slide…" at bounding box center [70, 122] width 140 height 210
click at [52, 46] on input "spacer" at bounding box center [67, 41] width 70 height 13
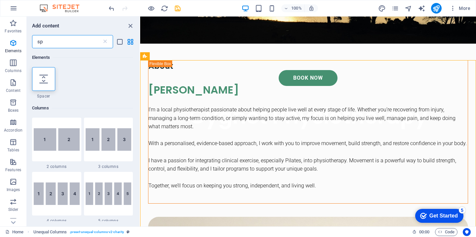
type input "s"
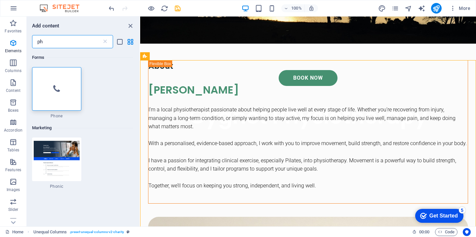
type input "p"
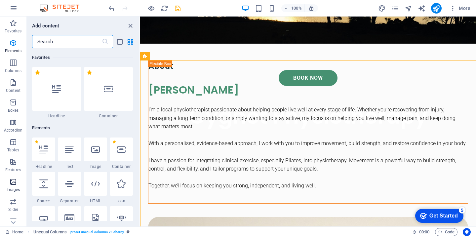
click at [13, 181] on icon "button" at bounding box center [13, 182] width 8 height 8
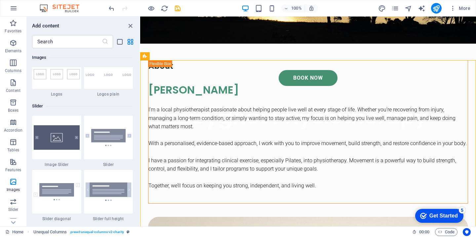
scroll to position [3745, 0]
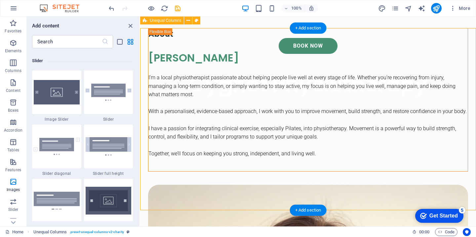
scroll to position [217, 0]
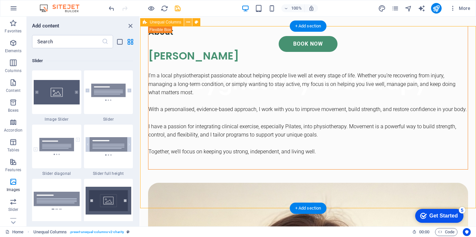
click at [187, 21] on icon at bounding box center [188, 22] width 4 height 7
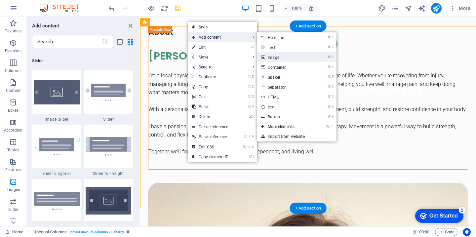
click at [278, 55] on link "⌘ 3 Image" at bounding box center [284, 57] width 55 height 10
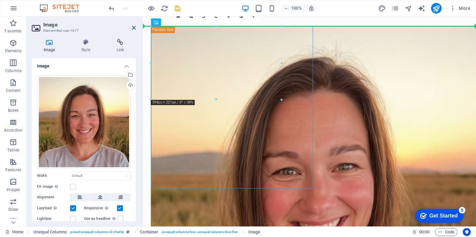
drag, startPoint x: 266, startPoint y: 62, endPoint x: 355, endPoint y: 67, distance: 90.1
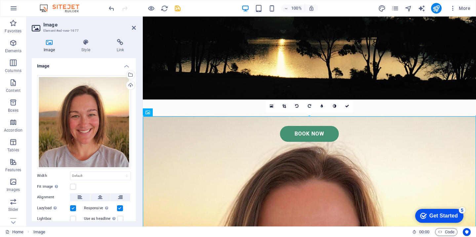
scroll to position [127, 0]
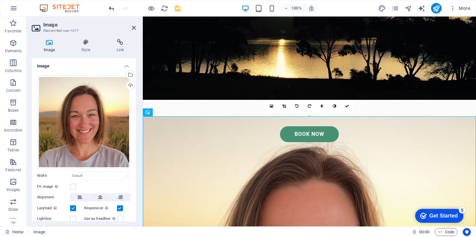
click at [113, 9] on icon "undo" at bounding box center [112, 9] width 8 height 8
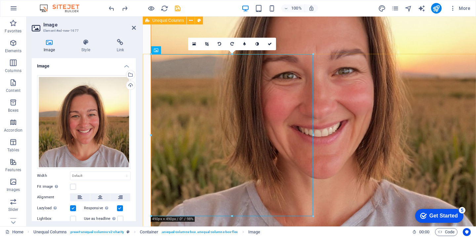
scroll to position [89, 0]
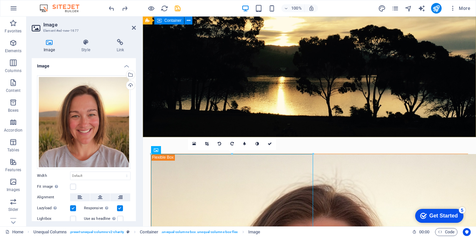
click at [317, 137] on div "Book Now Cygnet Physiotherapy Supporting the community to move well, live well." at bounding box center [309, 204] width 333 height 134
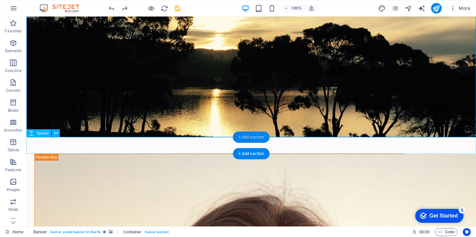
click at [250, 139] on div "+ Add section" at bounding box center [251, 137] width 37 height 11
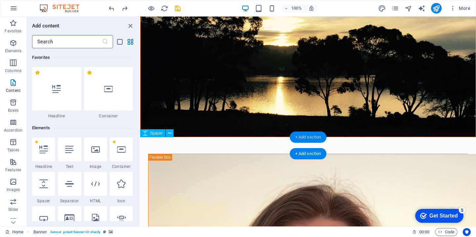
scroll to position [1157, 0]
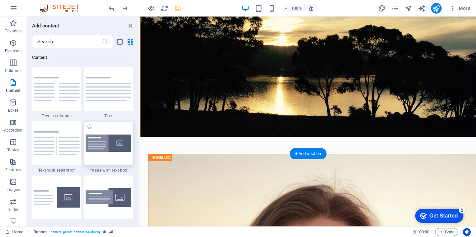
click at [102, 148] on img at bounding box center [109, 144] width 46 height 18
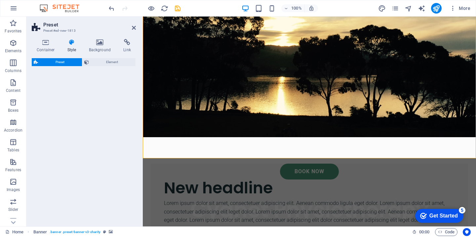
select select "rem"
select select "px"
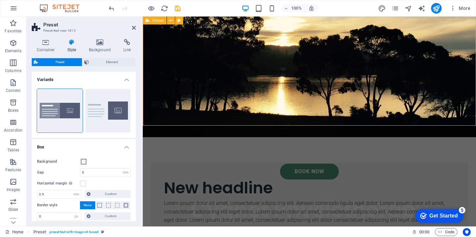
scroll to position [256, 0]
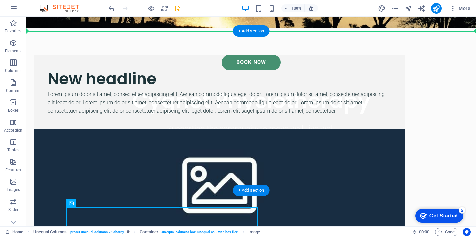
scroll to position [194, 0]
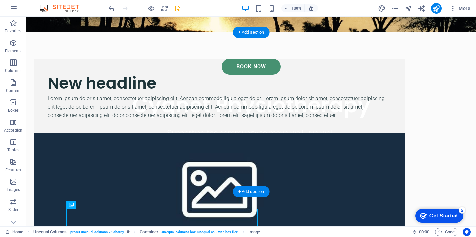
drag, startPoint x: 248, startPoint y: 177, endPoint x: 326, endPoint y: 77, distance: 127.3
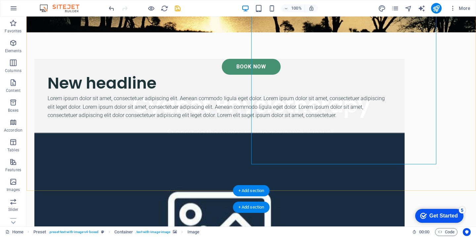
scroll to position [408, 0]
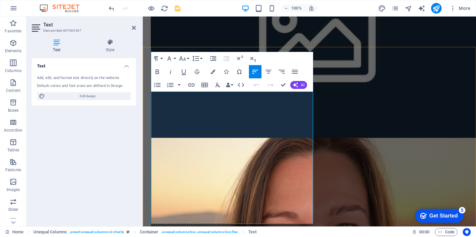
drag, startPoint x: 215, startPoint y: 158, endPoint x: 292, endPoint y: 217, distance: 97.2
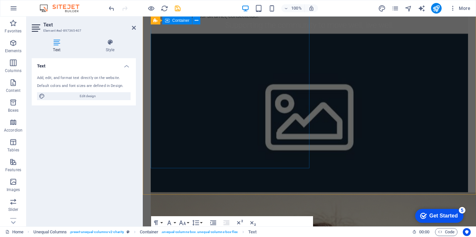
scroll to position [227, 0]
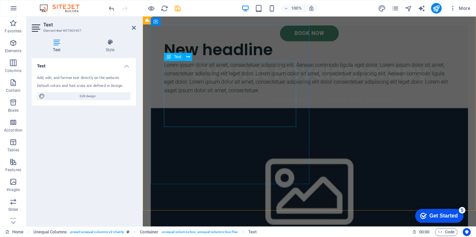
click at [240, 91] on div "Lorem ipsum dolor sit amet, consectetuer adipiscing elit. Aenean commodo ligula…" at bounding box center [309, 78] width 291 height 34
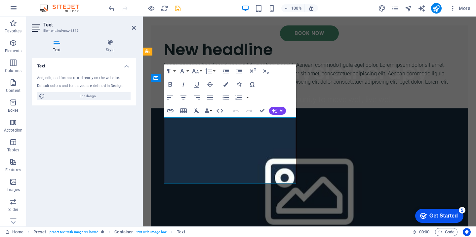
scroll to position [171, 0]
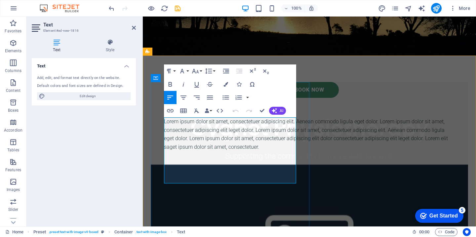
click at [221, 143] on p "Lorem ipsum dolor sit amet, consectetuer adipiscing elit. Aenean commodo ligula…" at bounding box center [309, 134] width 291 height 34
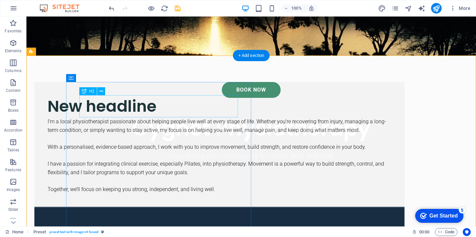
click at [139, 104] on div "New headline" at bounding box center [220, 106] width 344 height 22
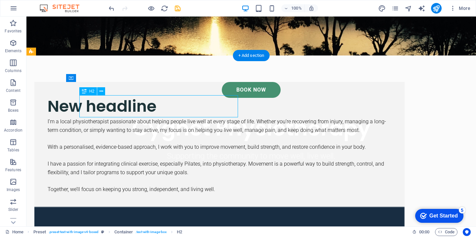
click at [139, 104] on div "New headline" at bounding box center [220, 106] width 344 height 22
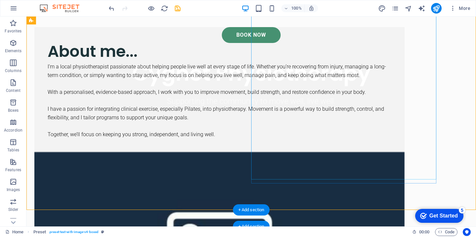
scroll to position [259, 0]
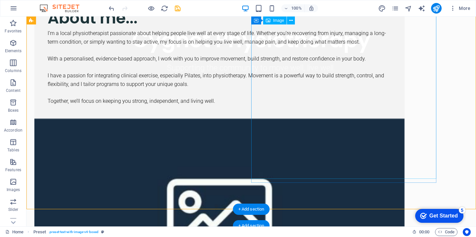
click at [293, 20] on icon at bounding box center [291, 20] width 4 height 7
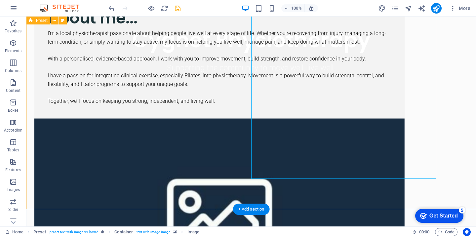
click at [306, 182] on figure at bounding box center [219, 213] width 370 height 189
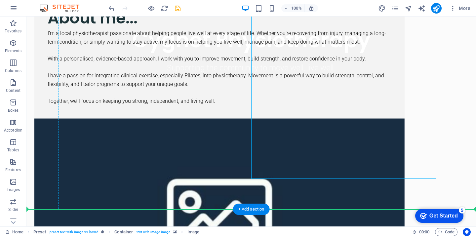
drag, startPoint x: 260, startPoint y: 170, endPoint x: 249, endPoint y: 179, distance: 14.3
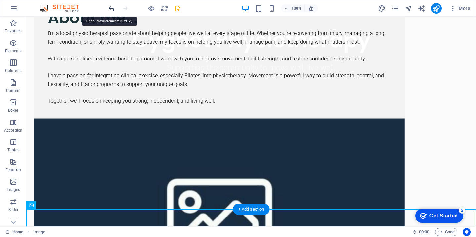
click at [113, 11] on icon "undo" at bounding box center [112, 9] width 8 height 8
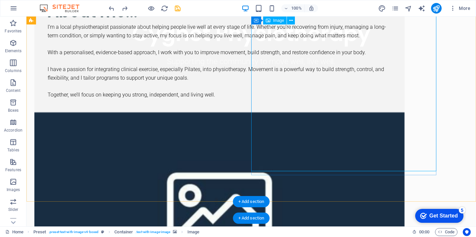
scroll to position [267, 0]
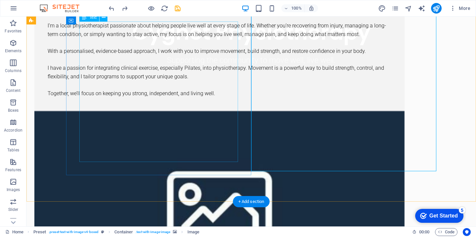
click at [234, 111] on div "About me... I’m a local physiotherapist passionate about helping people live we…" at bounding box center [219, 48] width 370 height 125
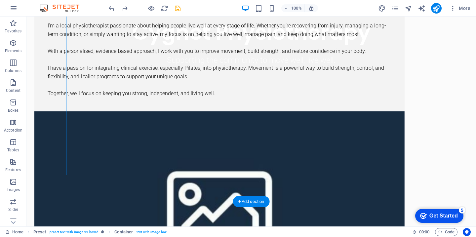
click at [265, 171] on figure at bounding box center [219, 205] width 370 height 189
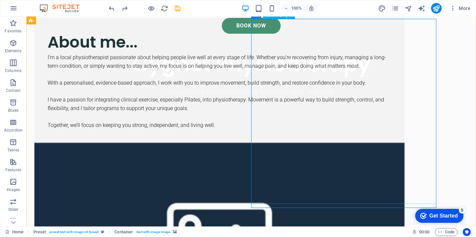
scroll to position [224, 0]
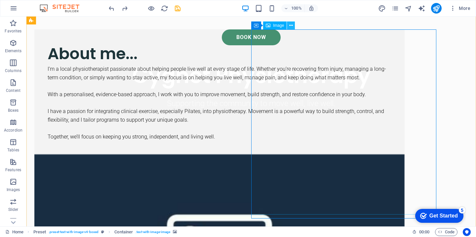
click at [293, 25] on button at bounding box center [291, 25] width 8 height 8
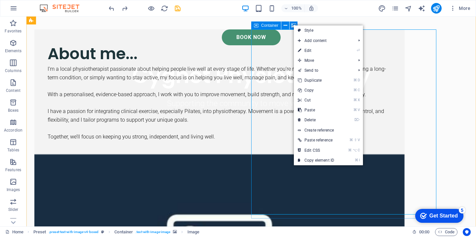
click at [257, 24] on icon at bounding box center [256, 25] width 5 height 8
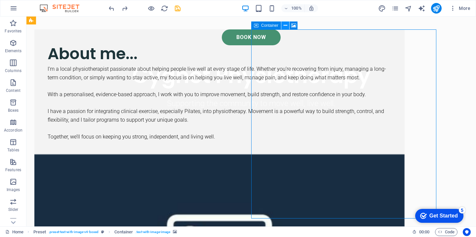
click at [287, 27] on icon at bounding box center [286, 25] width 4 height 7
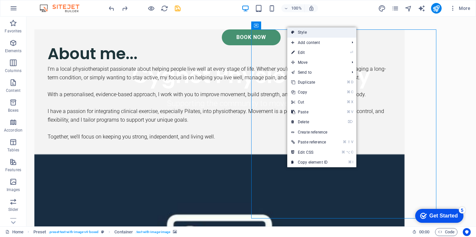
click at [299, 33] on link "Style" at bounding box center [321, 32] width 69 height 10
select select "rem"
select select "px"
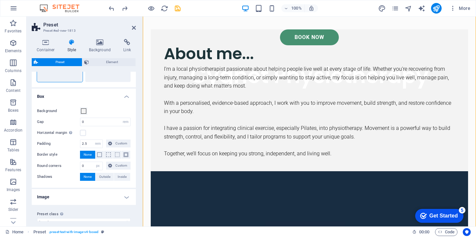
scroll to position [55, 0]
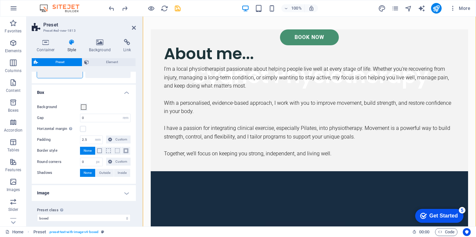
click at [52, 199] on h4 "Image" at bounding box center [84, 193] width 104 height 16
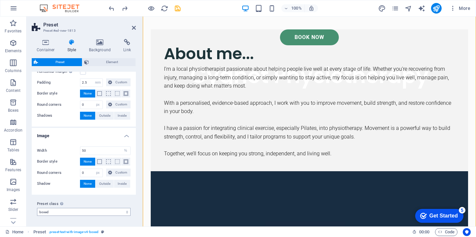
scroll to position [119, 0]
click at [176, 6] on icon "save" at bounding box center [178, 9] width 8 height 8
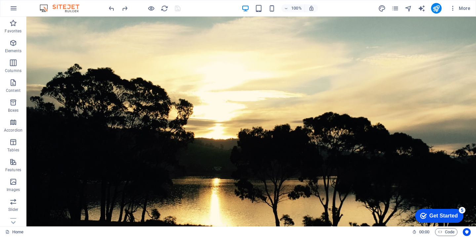
scroll to position [0, 0]
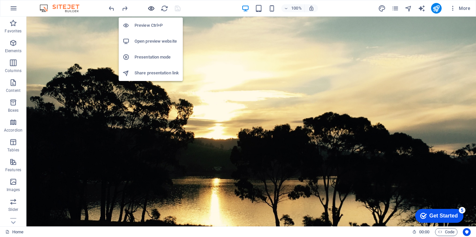
click at [154, 8] on icon "button" at bounding box center [151, 9] width 8 height 8
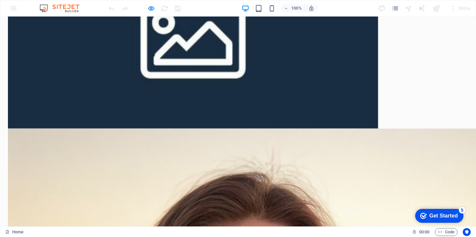
scroll to position [439, 0]
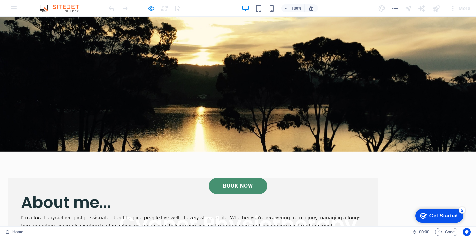
scroll to position [74, 0]
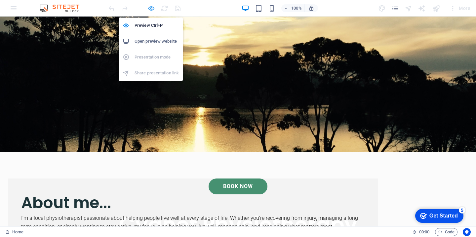
click at [151, 8] on icon "button" at bounding box center [151, 9] width 8 height 8
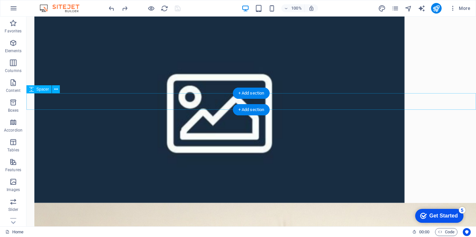
scroll to position [387, 0]
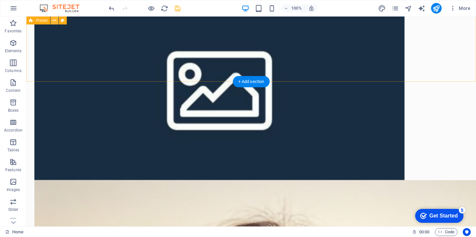
click at [55, 18] on icon at bounding box center [55, 20] width 4 height 7
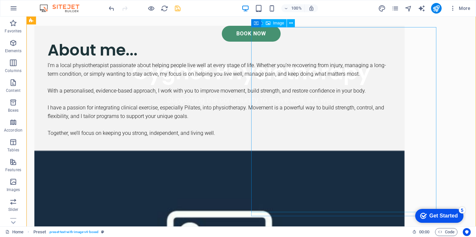
scroll to position [226, 0]
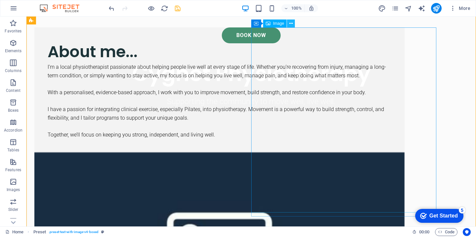
click at [290, 24] on icon at bounding box center [291, 23] width 4 height 7
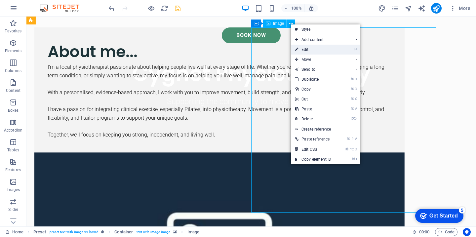
click at [310, 51] on link "⏎ Edit" at bounding box center [313, 50] width 44 height 10
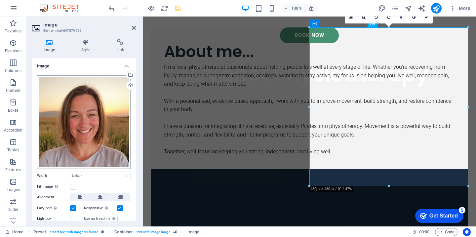
scroll to position [0, 0]
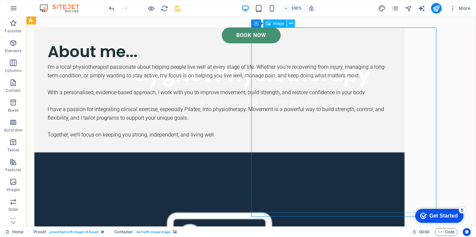
click at [290, 22] on icon at bounding box center [291, 23] width 4 height 7
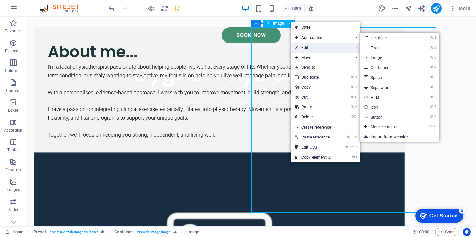
click at [303, 46] on link "⏎ Edit" at bounding box center [313, 48] width 44 height 10
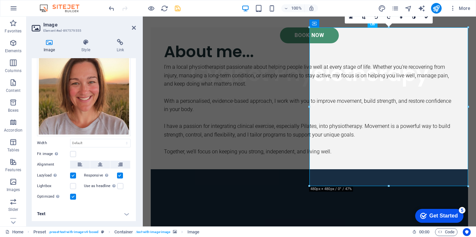
scroll to position [32, 0]
click at [74, 184] on label at bounding box center [73, 187] width 6 height 6
click at [0, 0] on input "Lightbox" at bounding box center [0, 0] width 0 height 0
click at [54, 215] on h4 "Text" at bounding box center [84, 214] width 104 height 16
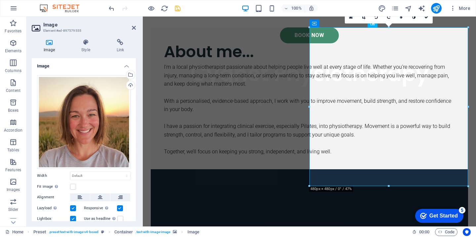
scroll to position [0, 0]
click at [89, 65] on h4 "Image" at bounding box center [84, 64] width 104 height 12
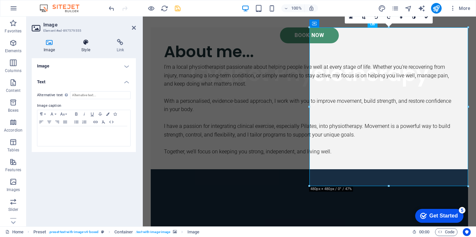
click at [87, 50] on h4 "Style" at bounding box center [86, 46] width 35 height 14
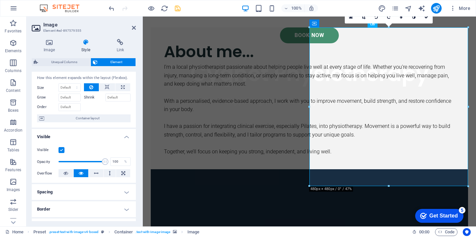
scroll to position [14, 0]
click at [67, 175] on icon at bounding box center [65, 173] width 5 height 8
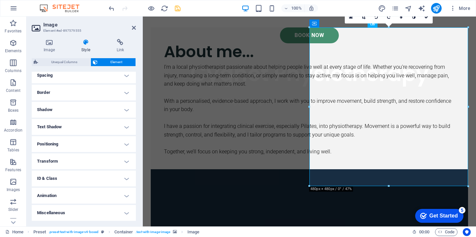
scroll to position [132, 0]
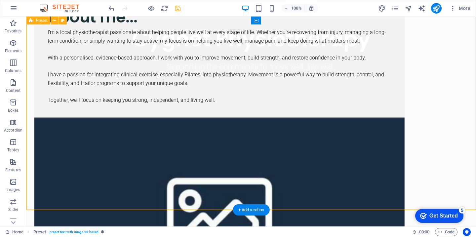
scroll to position [263, 0]
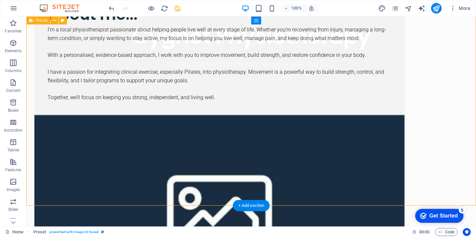
click at [328, 178] on figure at bounding box center [219, 209] width 370 height 189
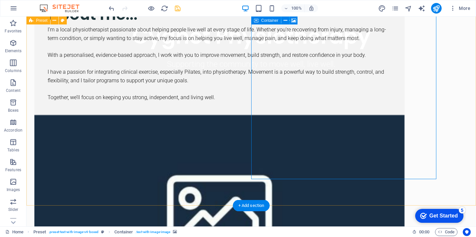
click at [256, 20] on icon at bounding box center [256, 21] width 5 height 8
click at [284, 21] on icon at bounding box center [286, 20] width 4 height 7
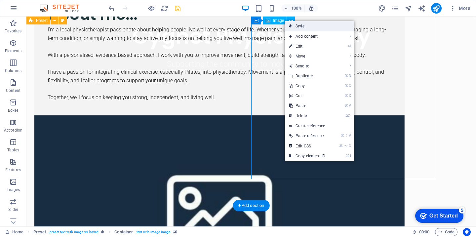
click at [293, 24] on link "Style" at bounding box center [319, 26] width 69 height 10
select select "rem"
select select "px"
select select "%"
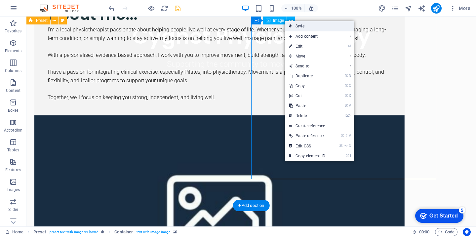
select select "px"
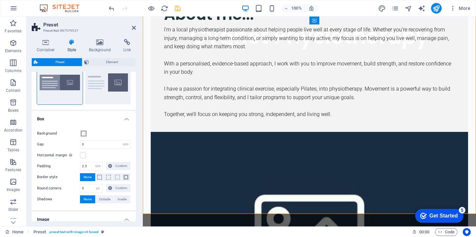
scroll to position [30, 0]
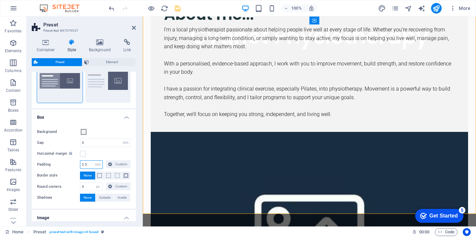
click at [88, 166] on input "2.5" at bounding box center [91, 165] width 22 height 8
type input "2"
type input "0"
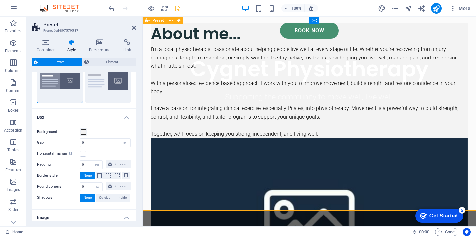
scroll to position [229, 0]
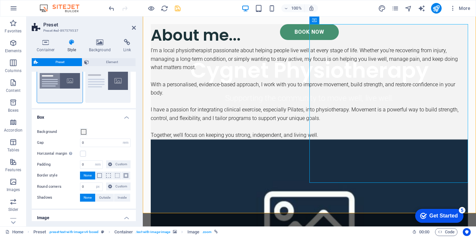
click at [349, 185] on figure at bounding box center [309, 221] width 317 height 163
click at [349, 186] on figure at bounding box center [309, 221] width 317 height 163
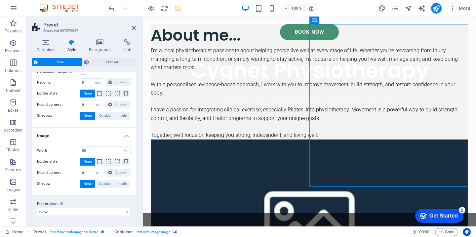
scroll to position [119, 0]
select select "preset-text-with-image-v4-boxed"
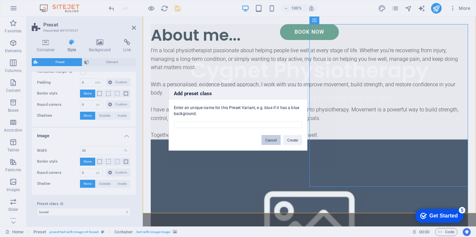
drag, startPoint x: 277, startPoint y: 140, endPoint x: 134, endPoint y: 123, distance: 143.8
click at [277, 140] on button "Cancel" at bounding box center [271, 140] width 19 height 10
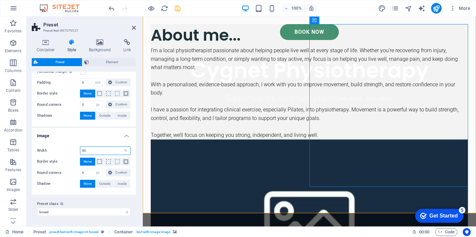
click at [96, 147] on input "50" at bounding box center [105, 151] width 50 height 8
type input "5"
type input "55"
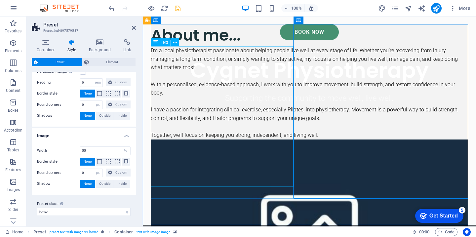
click at [210, 140] on div "I’m a local physiotherapist passionate about helping people live well at every …" at bounding box center [309, 92] width 317 height 93
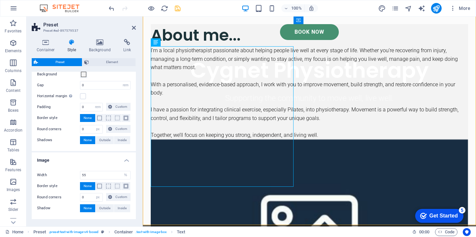
scroll to position [88, 0]
click at [115, 64] on span "Element" at bounding box center [112, 62] width 43 height 8
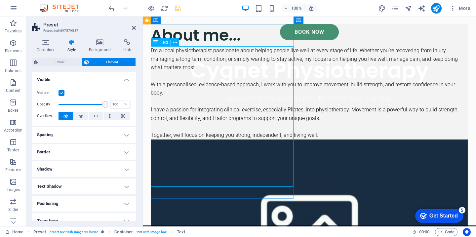
click at [218, 54] on div "I’m a local physiotherapist passionate about helping people live well at every …" at bounding box center [309, 92] width 317 height 93
click at [175, 43] on icon at bounding box center [175, 42] width 4 height 7
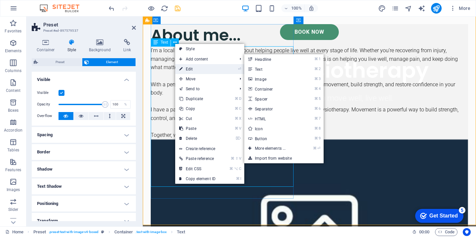
click at [186, 70] on link "⏎ Edit" at bounding box center [197, 69] width 44 height 10
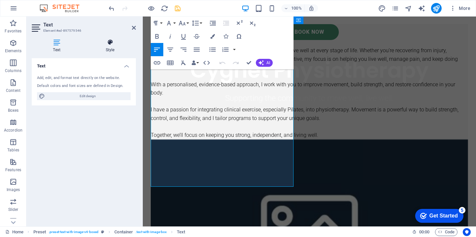
click at [111, 45] on icon at bounding box center [110, 42] width 52 height 7
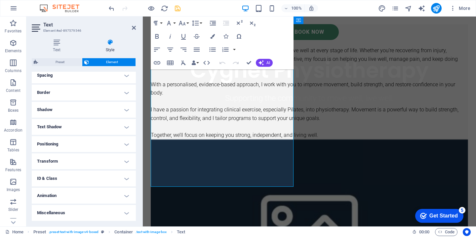
scroll to position [132, 0]
click at [95, 145] on h4 "Positioning" at bounding box center [84, 144] width 104 height 16
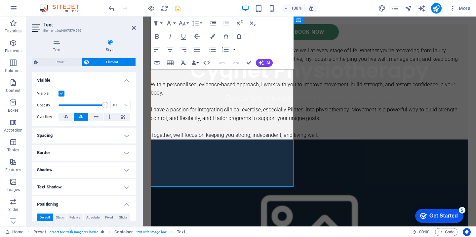
scroll to position [68, 0]
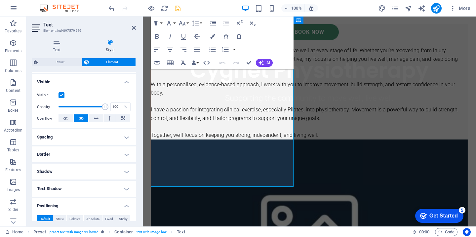
click at [95, 139] on h4 "Spacing" at bounding box center [84, 137] width 104 height 16
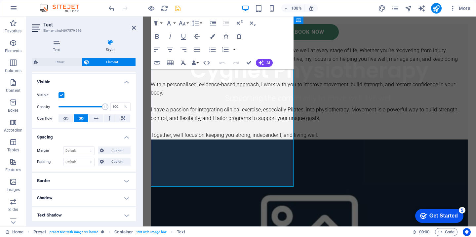
click at [80, 147] on div "Margin Default auto px % rem vw vh Custom Custom auto px % rem vw vh auto px % …" at bounding box center [84, 156] width 104 height 30
select select "rem"
type input "0"
click at [75, 153] on input "0" at bounding box center [79, 151] width 30 height 8
type input "1"
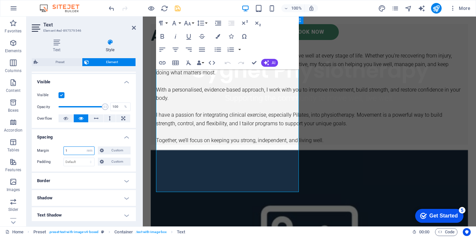
drag, startPoint x: 77, startPoint y: 153, endPoint x: 59, endPoint y: 153, distance: 18.8
click at [59, 153] on div "Margin 1 Default auto px % rem vw vh Custom Custom" at bounding box center [84, 150] width 94 height 9
click at [72, 154] on input "1" at bounding box center [79, 151] width 30 height 8
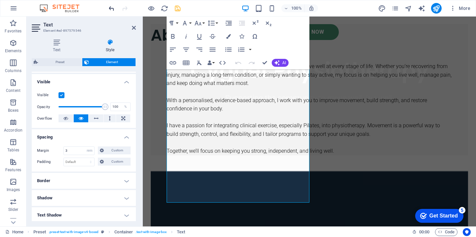
click at [114, 8] on icon "undo" at bounding box center [112, 9] width 8 height 8
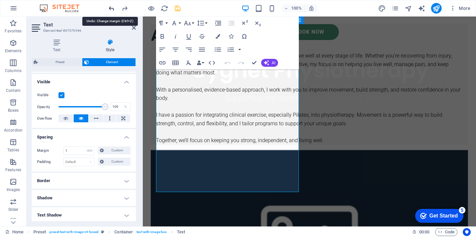
click at [114, 8] on icon "undo" at bounding box center [112, 9] width 8 height 8
type input "0"
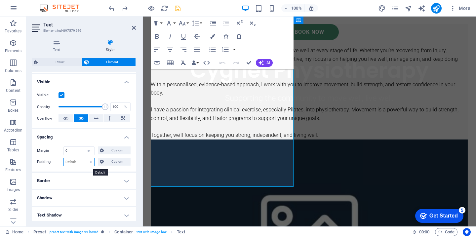
select select "rem"
type input "0"
click at [77, 164] on input "0" at bounding box center [79, 162] width 30 height 8
type input "1"
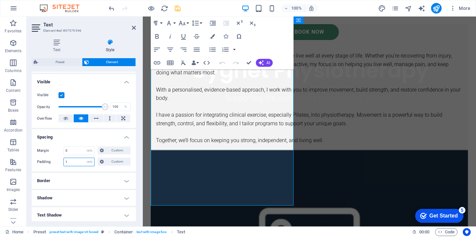
click at [76, 166] on input "1" at bounding box center [79, 162] width 30 height 8
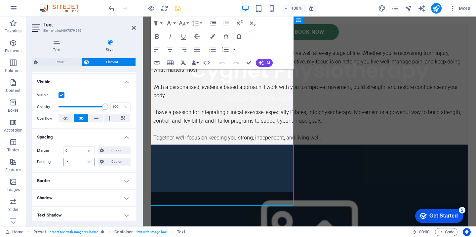
type input "0.5"
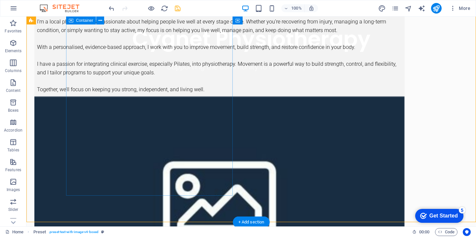
scroll to position [261, 0]
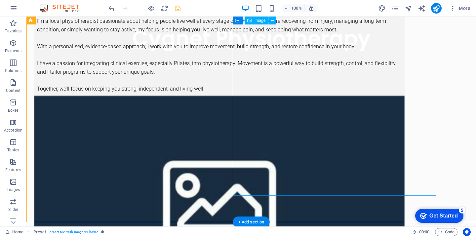
click at [273, 20] on icon at bounding box center [273, 20] width 4 height 7
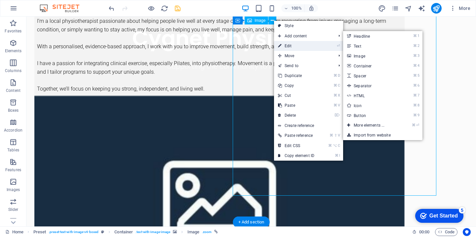
click at [293, 44] on link "⏎ Edit" at bounding box center [296, 46] width 44 height 10
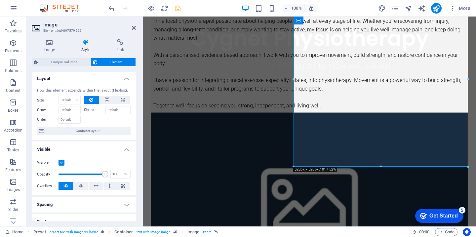
scroll to position [0, 0]
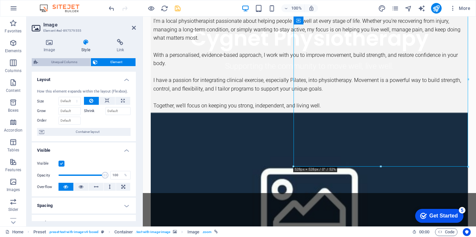
click at [65, 59] on span "Unequal Columns" at bounding box center [64, 62] width 49 height 8
select select "rem"
select select "px"
select select "%"
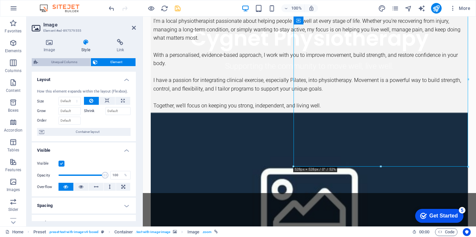
select select "px"
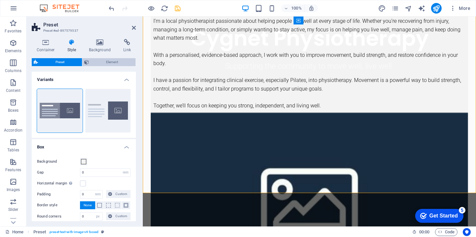
click at [104, 59] on span "Element" at bounding box center [112, 62] width 43 height 8
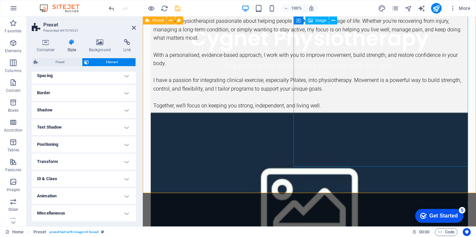
scroll to position [60, 0]
click at [337, 17] on button at bounding box center [333, 21] width 8 height 8
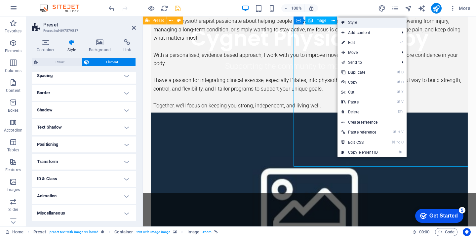
click at [347, 23] on link "Style" at bounding box center [372, 23] width 69 height 10
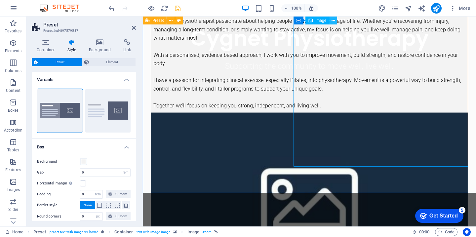
click at [333, 22] on icon at bounding box center [334, 20] width 4 height 7
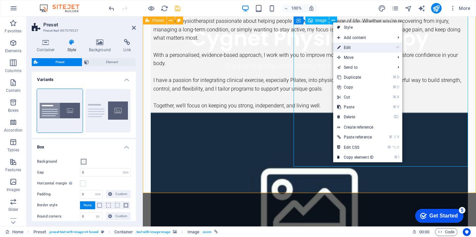
click at [344, 47] on link "⏎ Edit" at bounding box center [355, 48] width 44 height 10
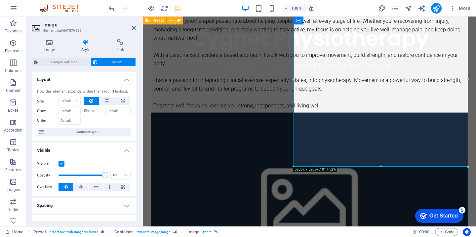
scroll to position [0, 0]
click at [121, 47] on h4 "Link" at bounding box center [120, 46] width 31 height 14
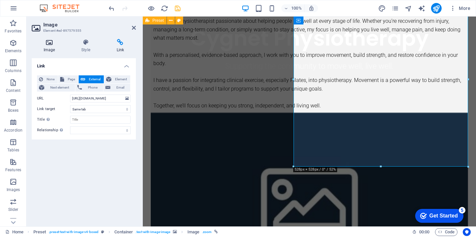
click at [56, 51] on h4 "Image" at bounding box center [51, 46] width 38 height 14
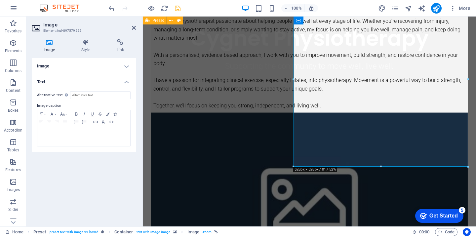
click at [76, 71] on h4 "Image" at bounding box center [84, 66] width 104 height 16
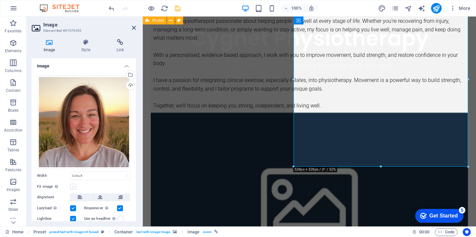
click at [73, 185] on label at bounding box center [73, 187] width 6 height 6
click at [0, 0] on input "Fit image Automatically fit image to a fixed width and height" at bounding box center [0, 0] width 0 height 0
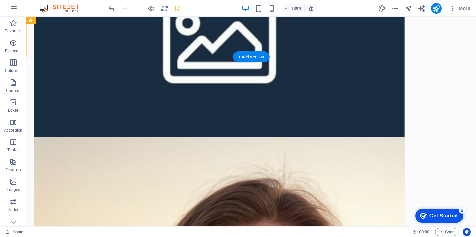
scroll to position [426, 0]
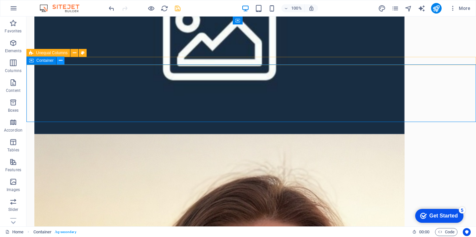
click at [59, 61] on icon at bounding box center [61, 60] width 4 height 7
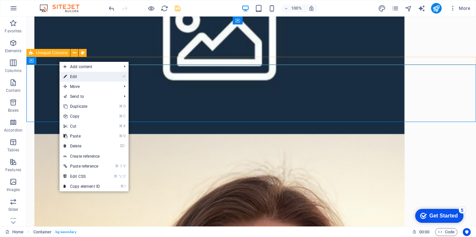
click at [76, 77] on link "⏎ Edit" at bounding box center [82, 77] width 44 height 10
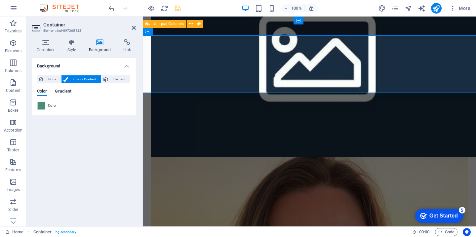
click at [64, 94] on span "Gradient" at bounding box center [63, 91] width 17 height 9
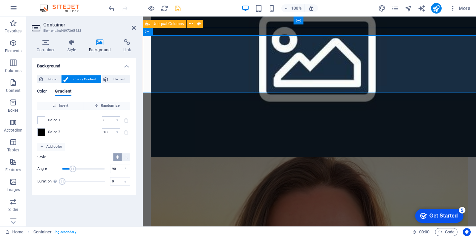
click at [44, 92] on span "Color" at bounding box center [42, 91] width 10 height 9
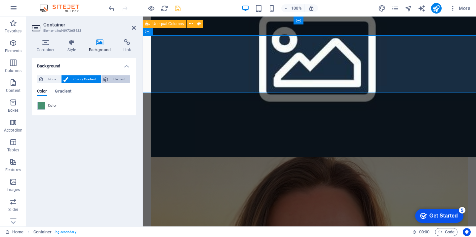
click at [117, 81] on span "Element" at bounding box center [119, 79] width 18 height 8
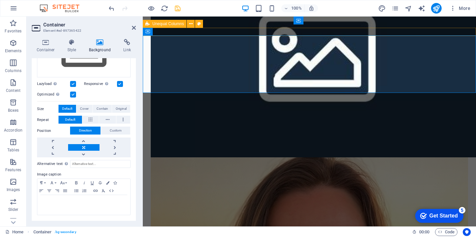
scroll to position [0, 0]
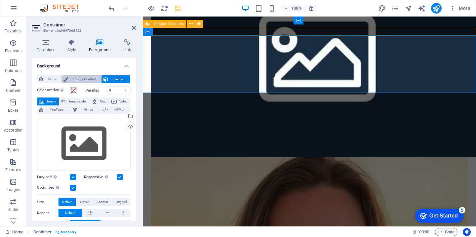
click at [73, 79] on span "Color / Gradient" at bounding box center [84, 79] width 29 height 8
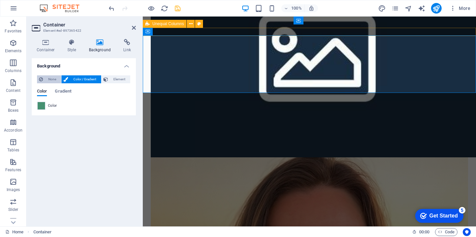
click at [46, 79] on span "None" at bounding box center [52, 79] width 14 height 8
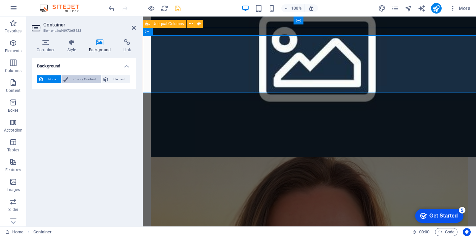
click at [76, 78] on span "Color / Gradient" at bounding box center [84, 79] width 29 height 8
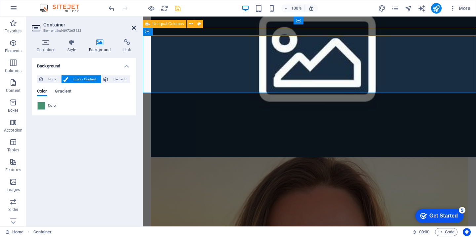
click at [134, 25] on icon at bounding box center [134, 27] width 4 height 5
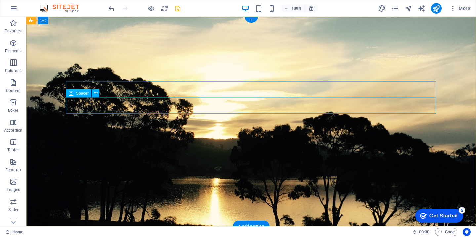
click at [95, 94] on icon at bounding box center [96, 93] width 4 height 7
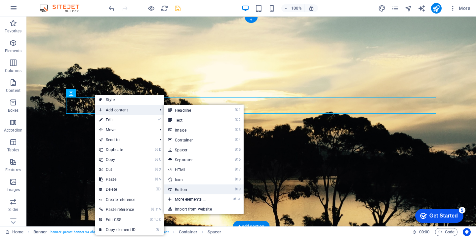
click at [197, 187] on link "⌘ 9 Button" at bounding box center [191, 190] width 55 height 10
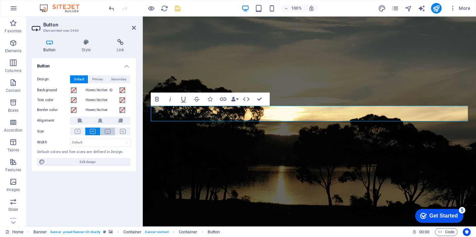
click at [110, 134] on icon at bounding box center [108, 131] width 6 height 5
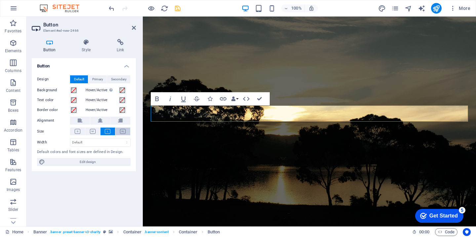
click at [122, 131] on icon at bounding box center [123, 131] width 6 height 5
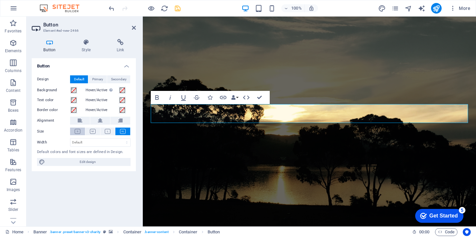
click at [78, 131] on icon at bounding box center [78, 131] width 6 height 5
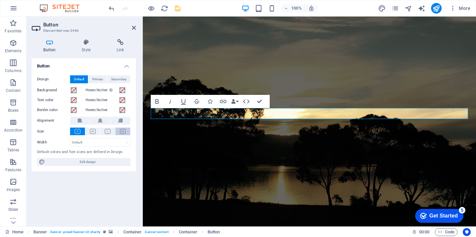
click at [122, 130] on icon at bounding box center [123, 131] width 6 height 5
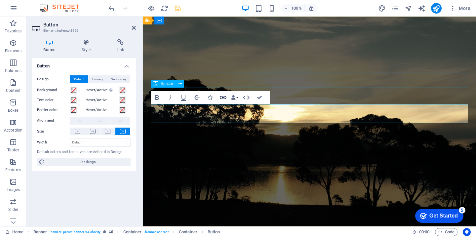
click at [223, 97] on icon "button" at bounding box center [223, 98] width 8 height 8
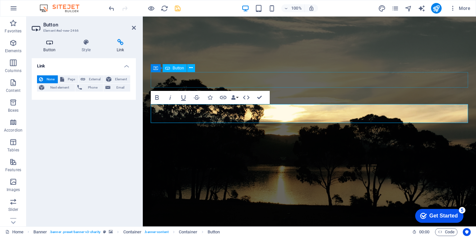
click at [55, 50] on h4 "Button" at bounding box center [51, 46] width 38 height 14
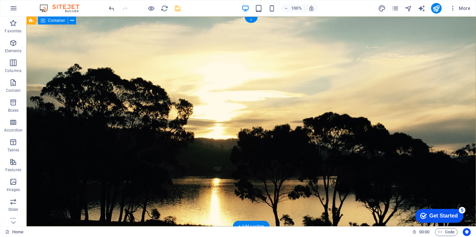
click at [250, 20] on div "+" at bounding box center [251, 20] width 13 height 6
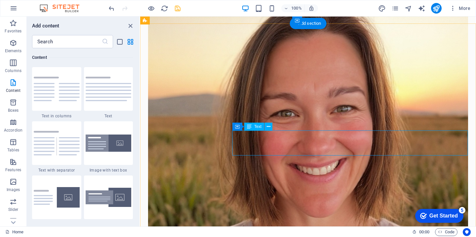
scroll to position [456, 0]
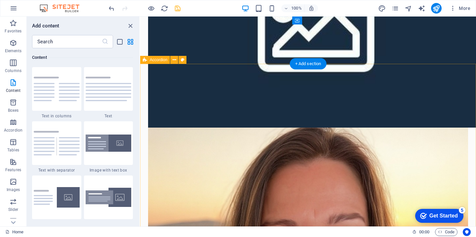
click at [173, 61] on icon at bounding box center [175, 60] width 4 height 7
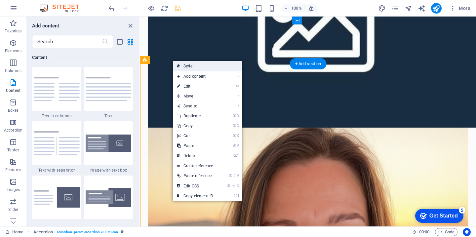
click at [178, 64] on icon at bounding box center [178, 66] width 3 height 10
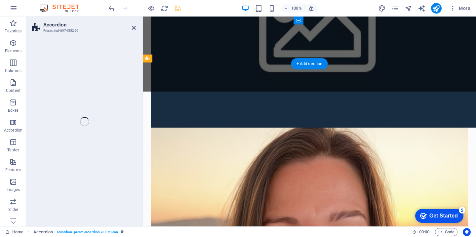
select select "rem"
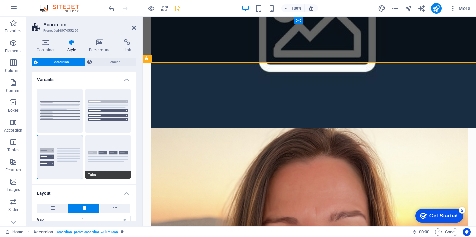
click at [97, 148] on button "Tabs" at bounding box center [108, 157] width 46 height 44
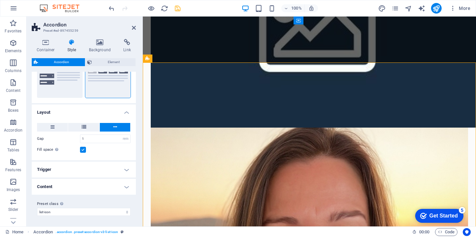
scroll to position [82, 0]
click at [93, 175] on h4 "Trigger" at bounding box center [84, 170] width 104 height 16
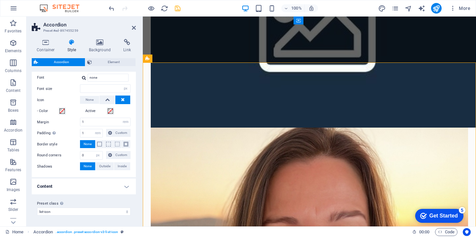
scroll to position [223, 0]
click at [92, 183] on h4 "Content" at bounding box center [84, 187] width 104 height 16
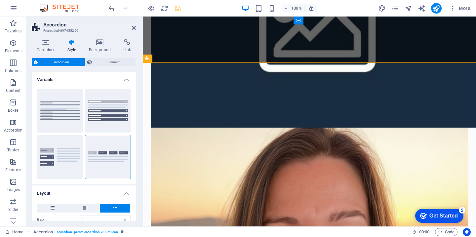
scroll to position [0, 0]
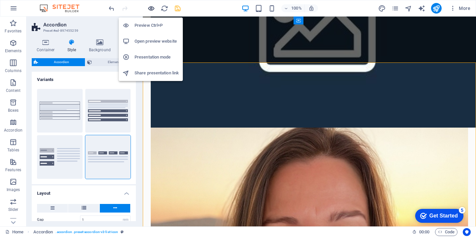
click at [149, 8] on icon "button" at bounding box center [151, 9] width 8 height 8
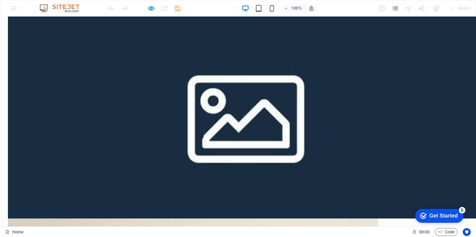
scroll to position [321, 0]
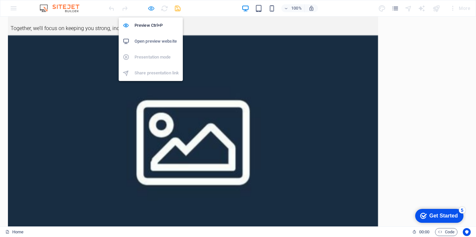
click at [153, 9] on icon "button" at bounding box center [151, 9] width 8 height 8
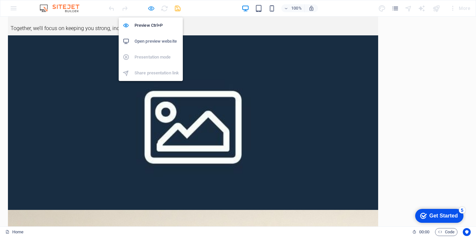
select select "rem"
select select "px"
select select "rem"
select select "px"
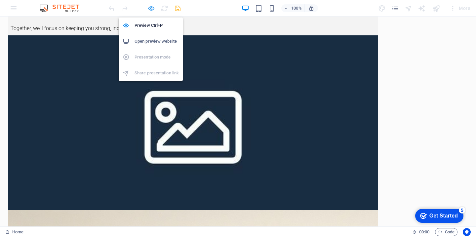
select select "rem"
select select "px"
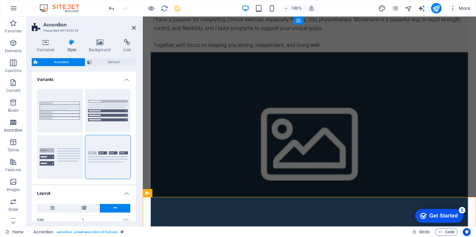
click at [11, 130] on p "Accordion" at bounding box center [13, 130] width 19 height 5
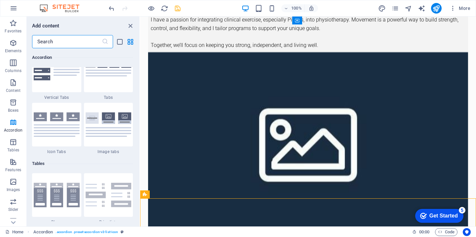
scroll to position [2185, 0]
click at [58, 136] on img at bounding box center [57, 124] width 46 height 24
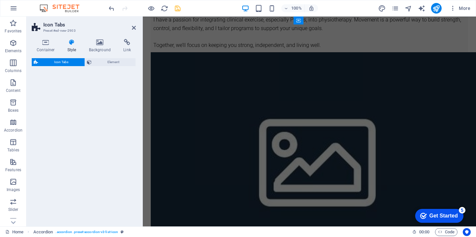
select select "rem"
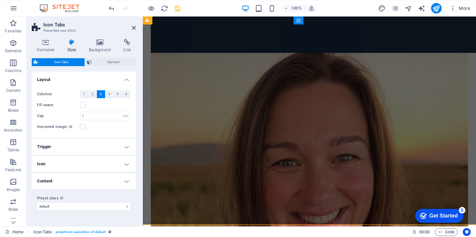
scroll to position [530, 0]
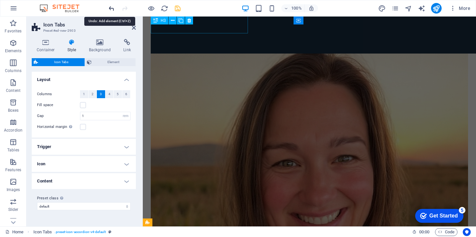
click at [109, 10] on icon "undo" at bounding box center [112, 9] width 8 height 8
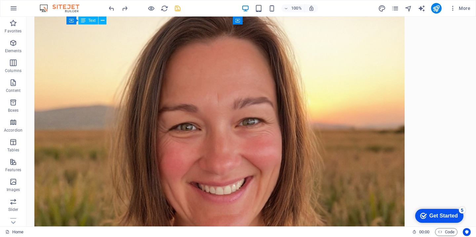
scroll to position [1072, 0]
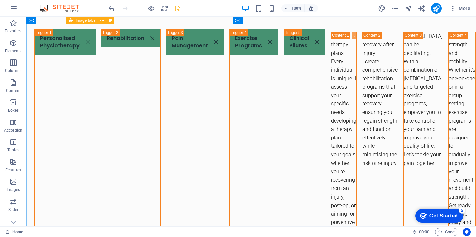
scroll to position [1264, 0]
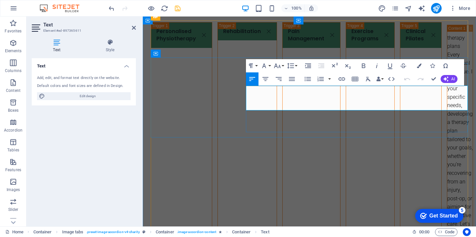
drag, startPoint x: 318, startPoint y: 106, endPoint x: 246, endPoint y: 90, distance: 74.3
